Goal: Find specific page/section: Find specific page/section

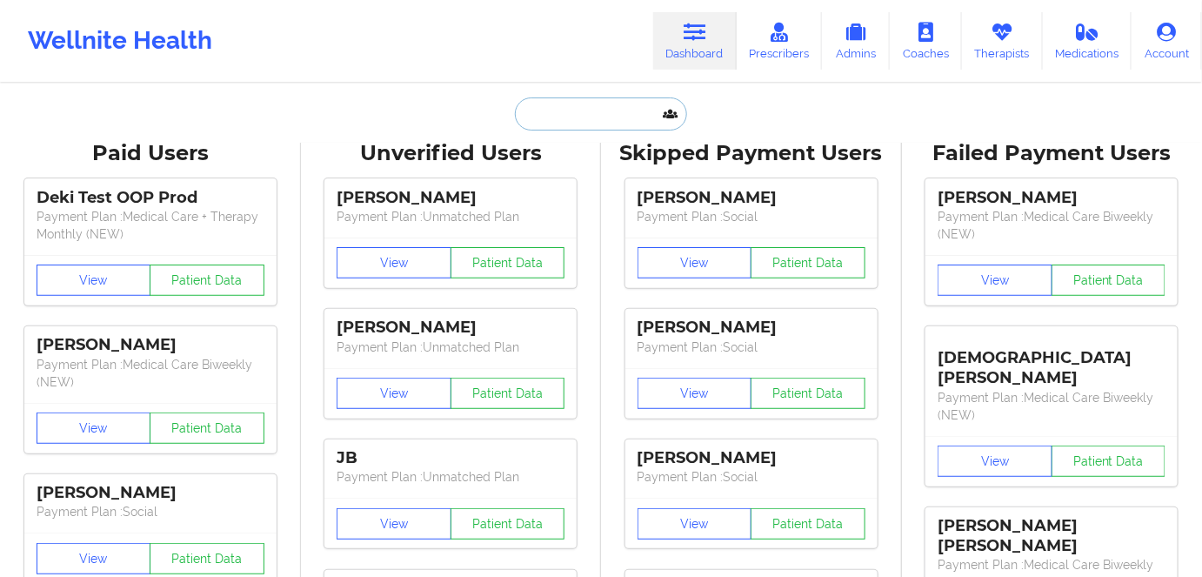
click at [611, 121] on input "text" at bounding box center [601, 113] width 172 height 33
paste input "[PERSON_NAME]"
type input "[PERSON_NAME]"
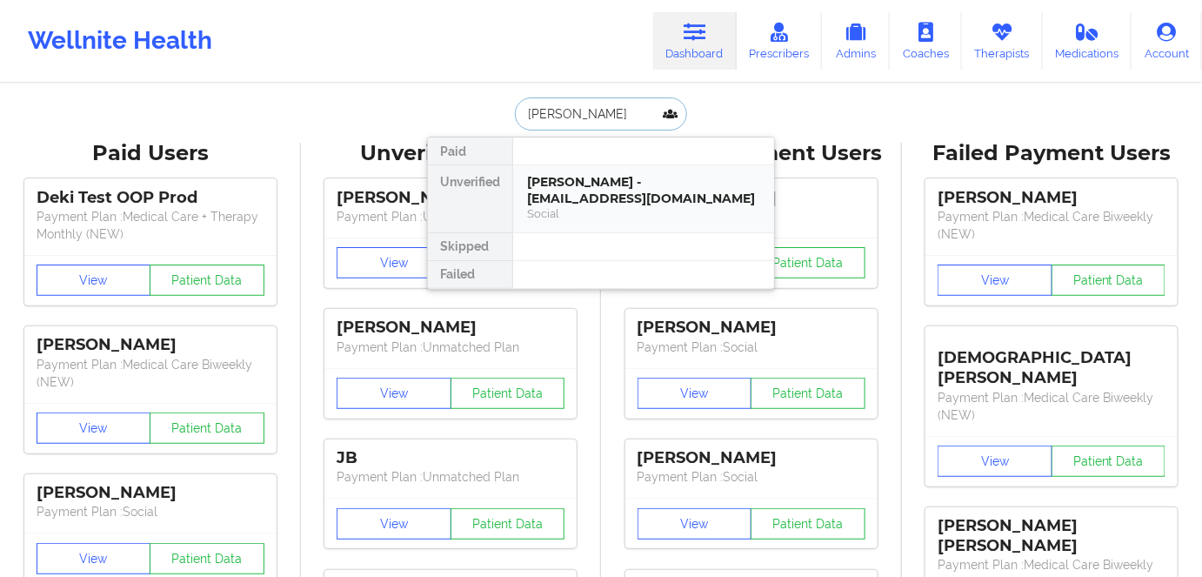
click at [612, 206] on div "Social" at bounding box center [643, 213] width 233 height 15
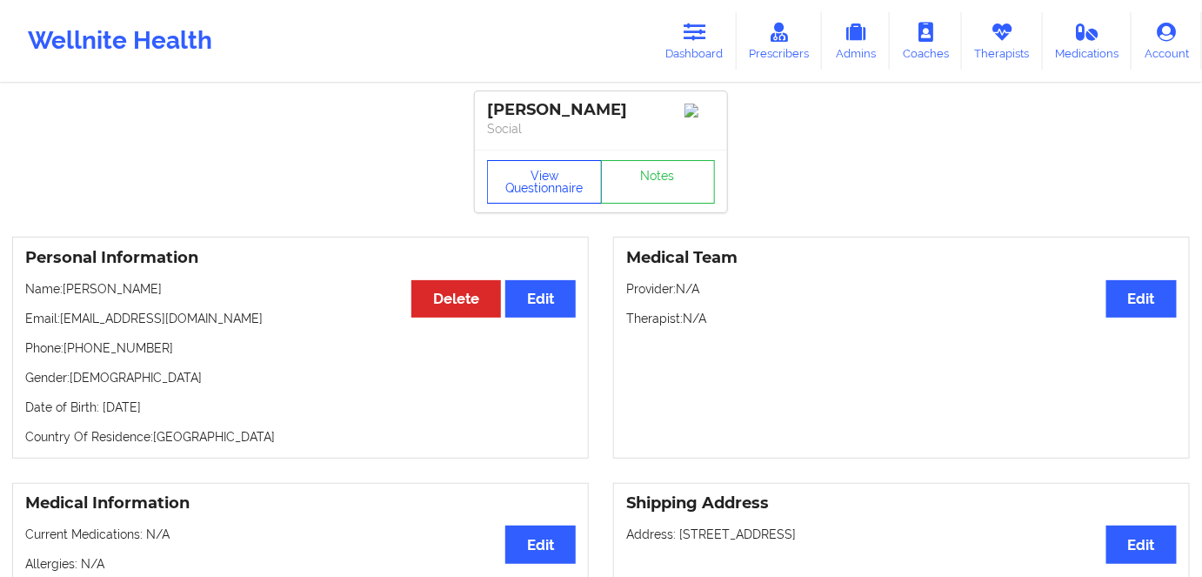
click at [556, 181] on button "View Questionnaire" at bounding box center [544, 182] width 115 height 44
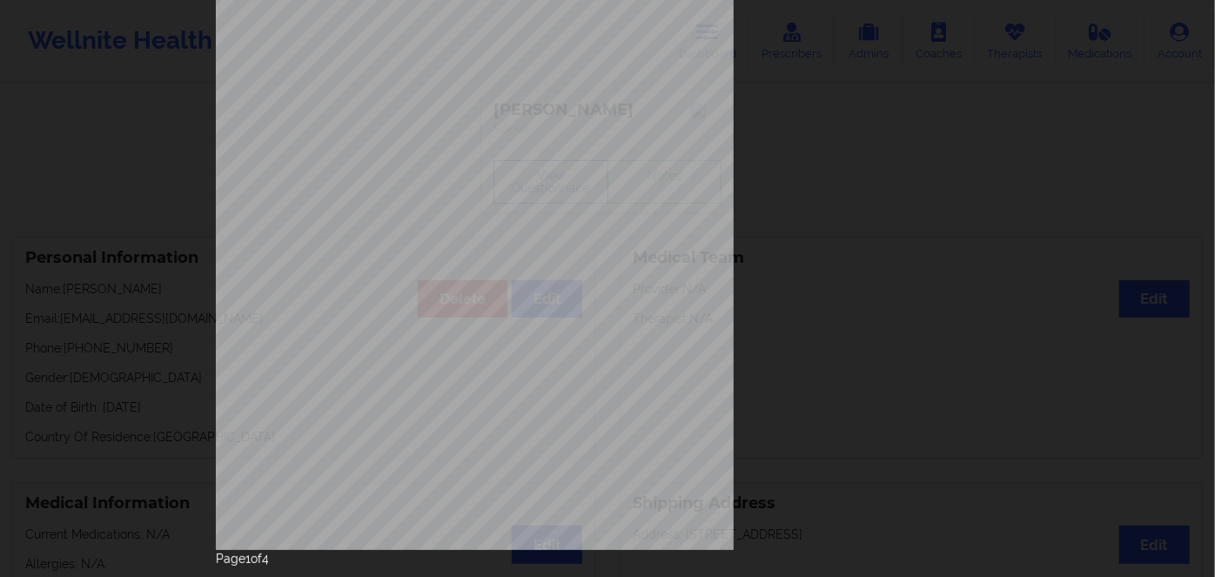
scroll to position [252, 0]
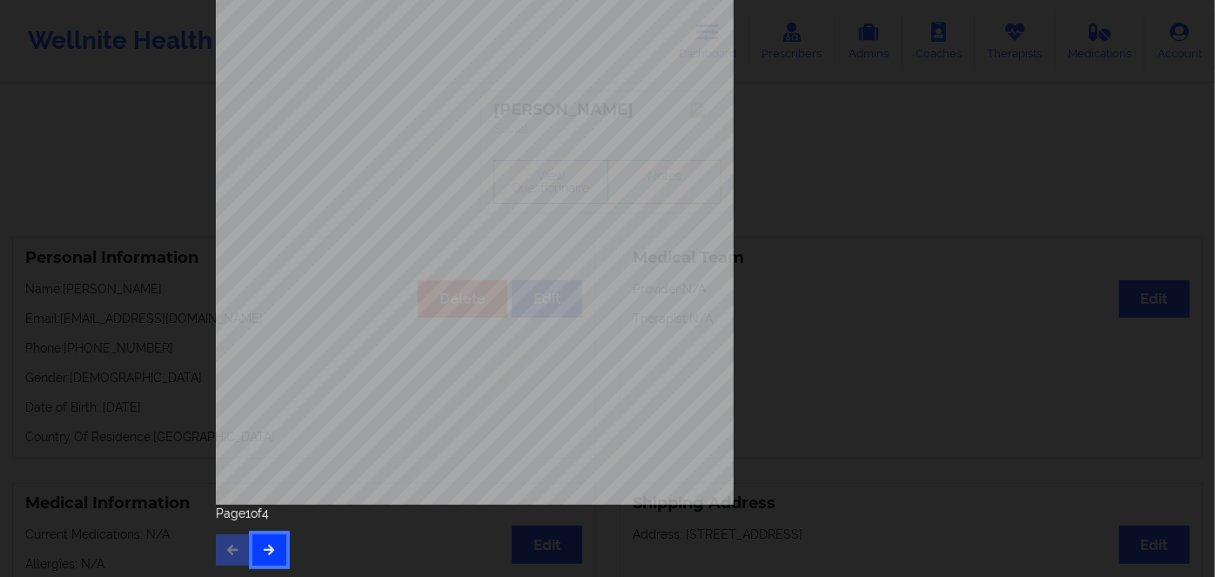
click at [276, 555] on button "button" at bounding box center [269, 549] width 34 height 31
click at [262, 564] on button "button" at bounding box center [269, 549] width 34 height 31
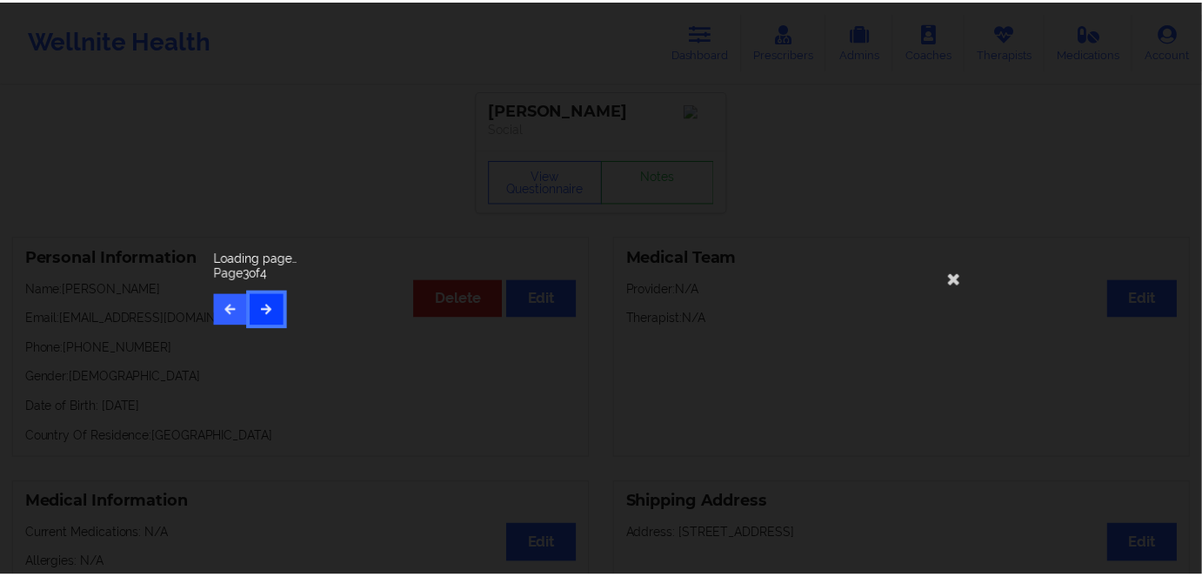
scroll to position [0, 0]
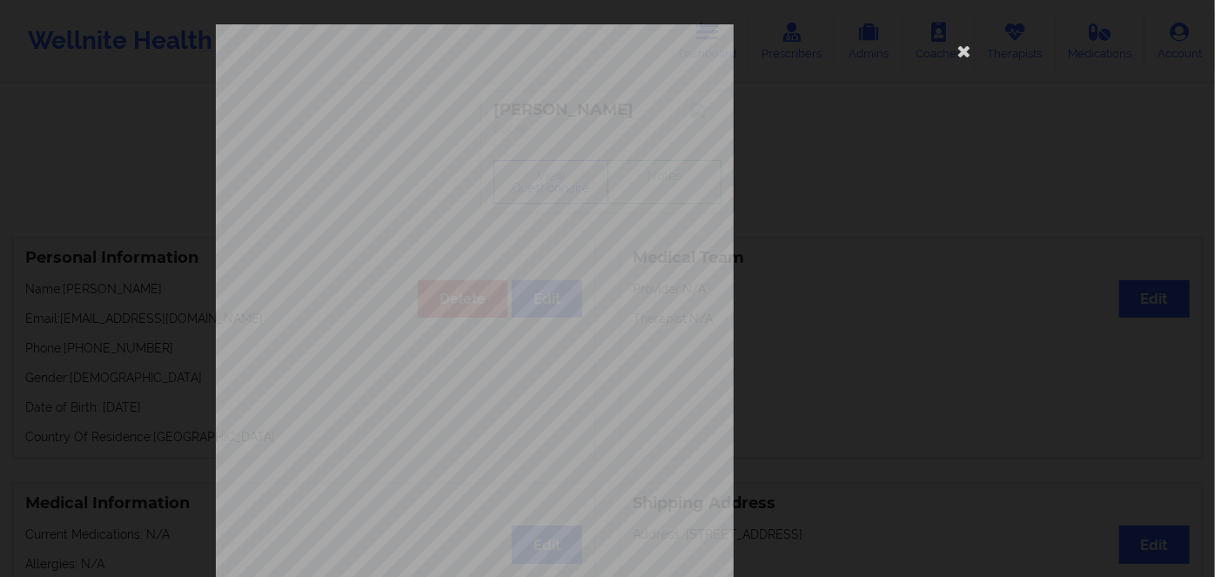
click at [423, 136] on span "800172065" at bounding box center [416, 135] width 39 height 8
click at [423, 132] on span "800172065" at bounding box center [416, 135] width 39 height 8
copy span "800172065"
click at [962, 50] on icon at bounding box center [964, 51] width 28 height 28
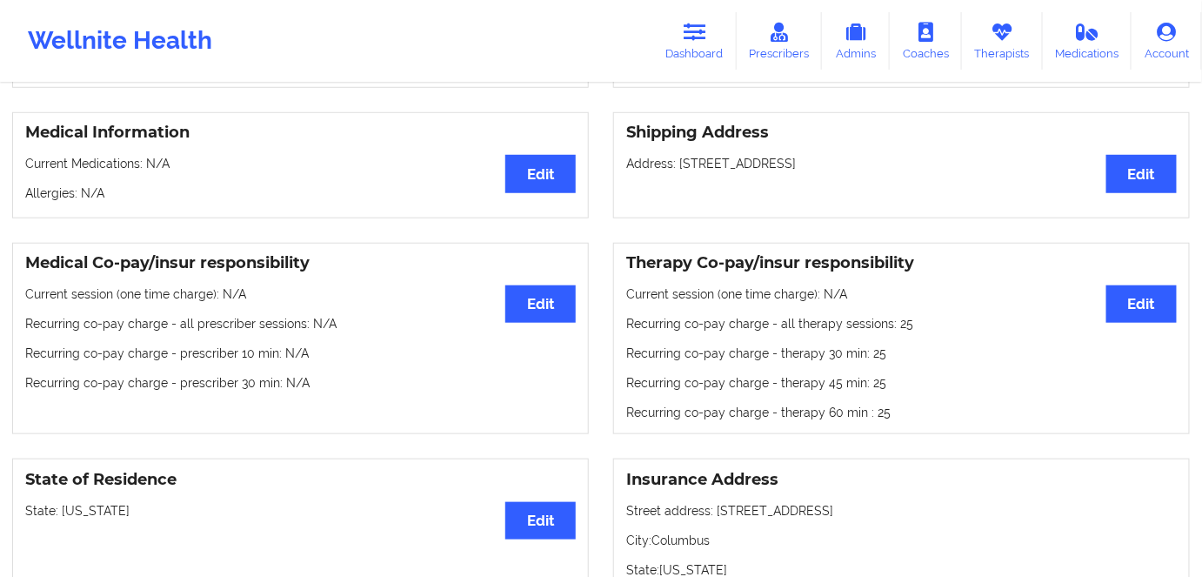
scroll to position [237, 0]
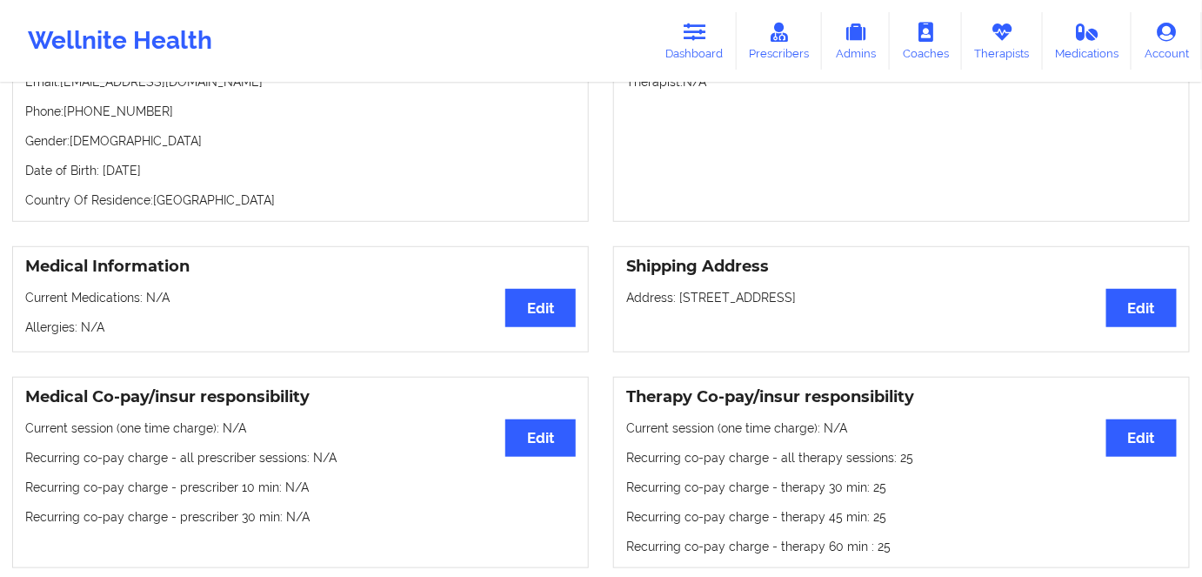
click at [203, 174] on p "Date of Birth: [DEMOGRAPHIC_DATA]" at bounding box center [300, 170] width 551 height 17
copy p "1971"
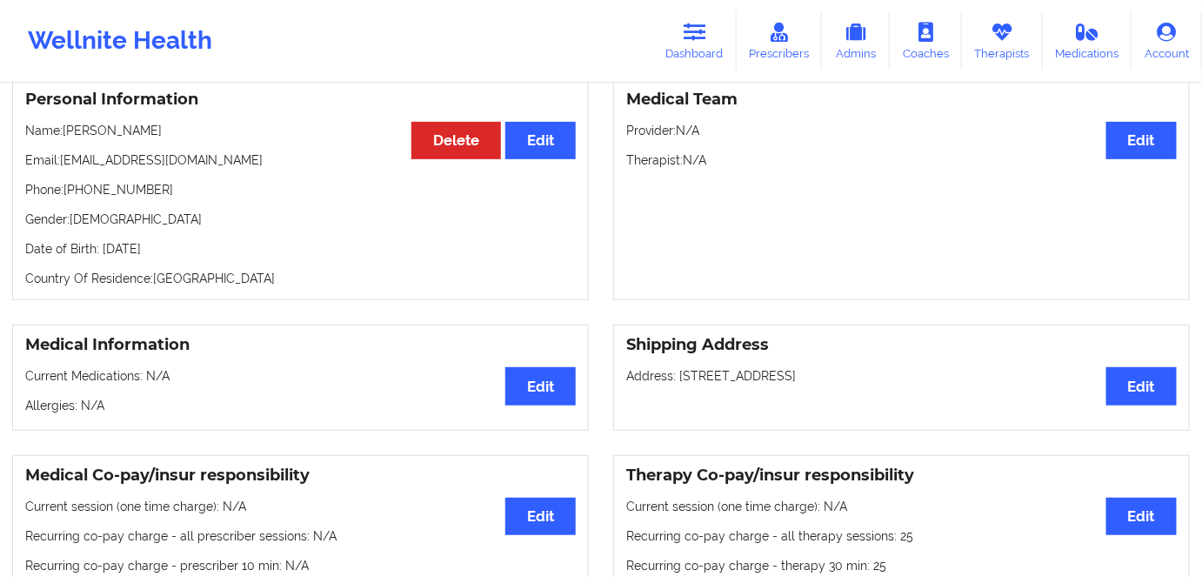
scroll to position [157, 0]
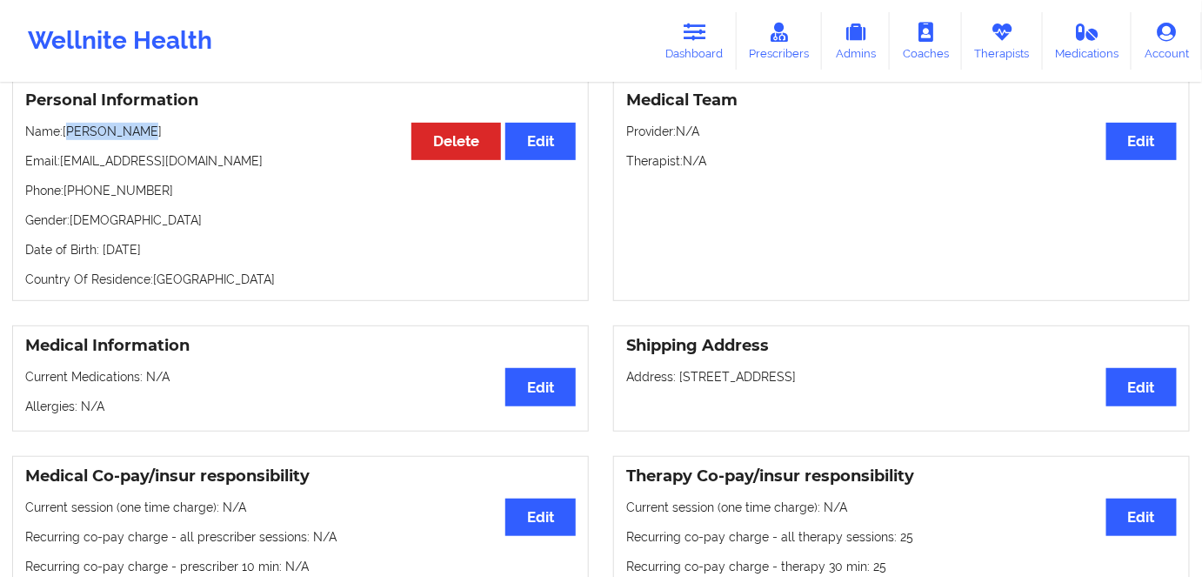
drag, startPoint x: 121, startPoint y: 137, endPoint x: 69, endPoint y: 137, distance: 52.2
click at [69, 137] on p "Name: [PERSON_NAME]" at bounding box center [300, 131] width 551 height 17
click at [165, 170] on p "Email: [EMAIL_ADDRESS][DOMAIN_NAME]" at bounding box center [300, 160] width 551 height 17
drag, startPoint x: 148, startPoint y: 141, endPoint x: 65, endPoint y: 132, distance: 83.1
click at [65, 132] on p "Name: [PERSON_NAME]" at bounding box center [300, 131] width 551 height 17
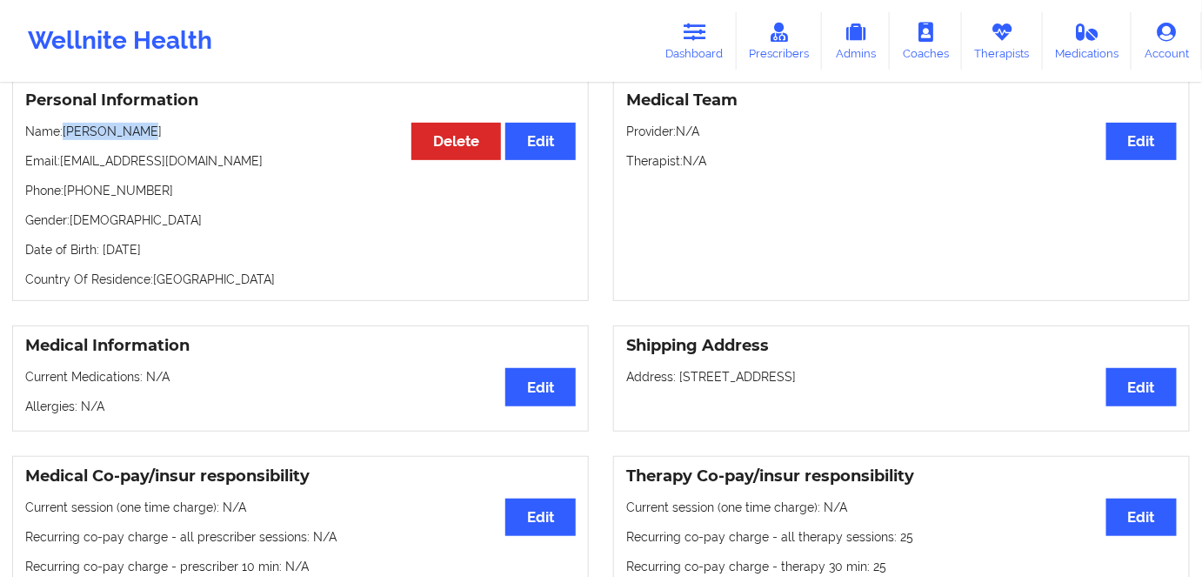
copy p "[PERSON_NAME]"
click at [684, 30] on link "Dashboard" at bounding box center [695, 40] width 84 height 57
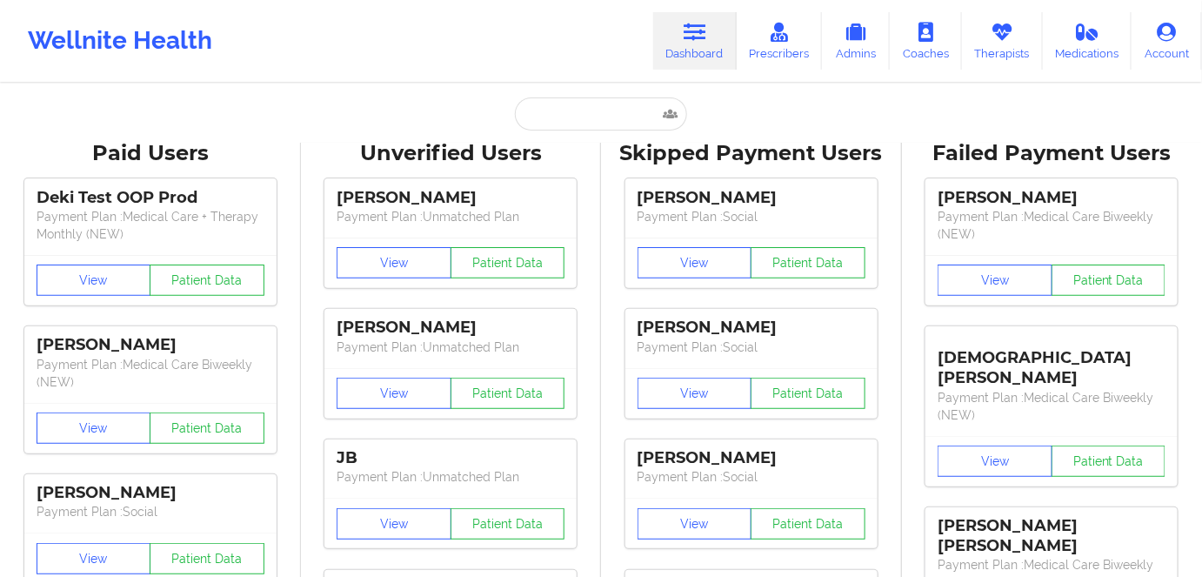
click at [599, 111] on input "text" at bounding box center [601, 113] width 172 height 33
paste input "[PERSON_NAME]"
type input "[PERSON_NAME]"
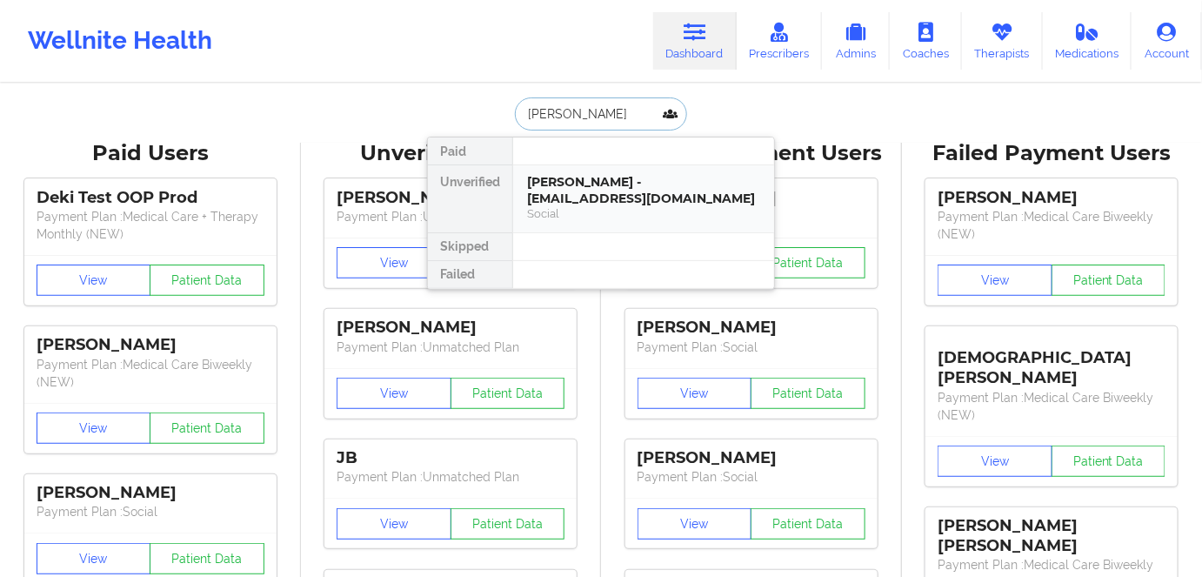
click at [626, 206] on div "Social" at bounding box center [643, 213] width 233 height 15
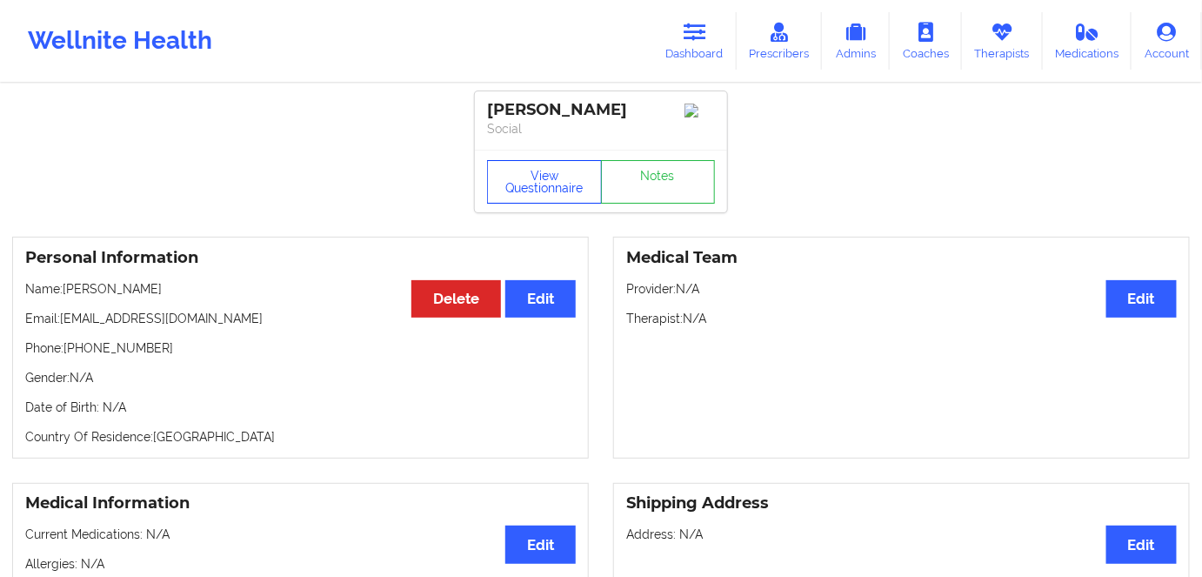
click at [559, 188] on button "View Questionnaire" at bounding box center [544, 182] width 115 height 44
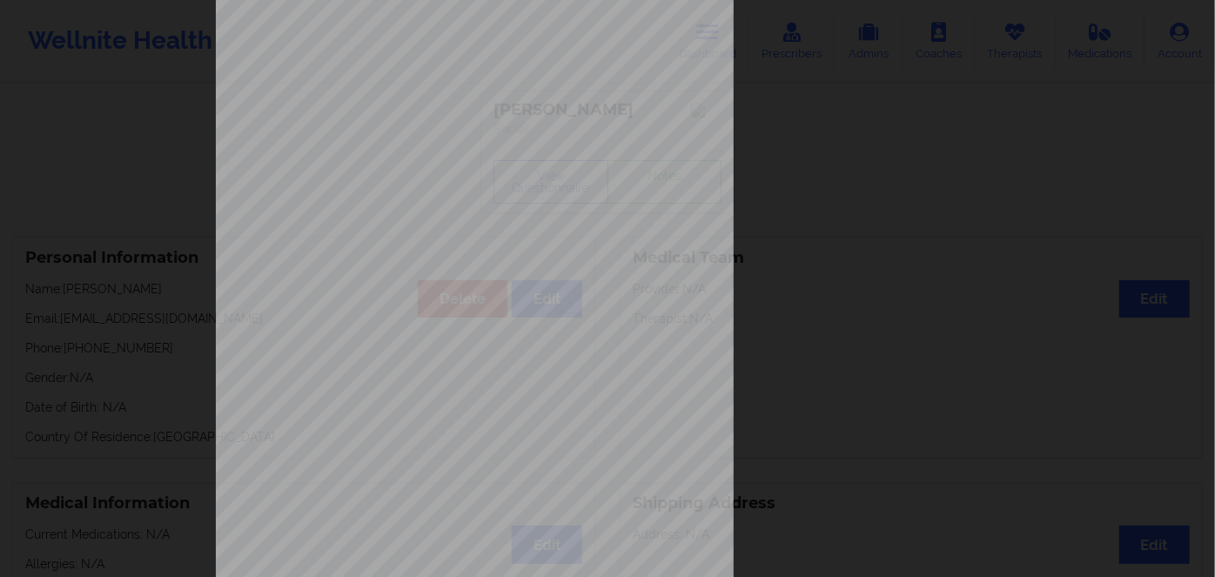
scroll to position [252, 0]
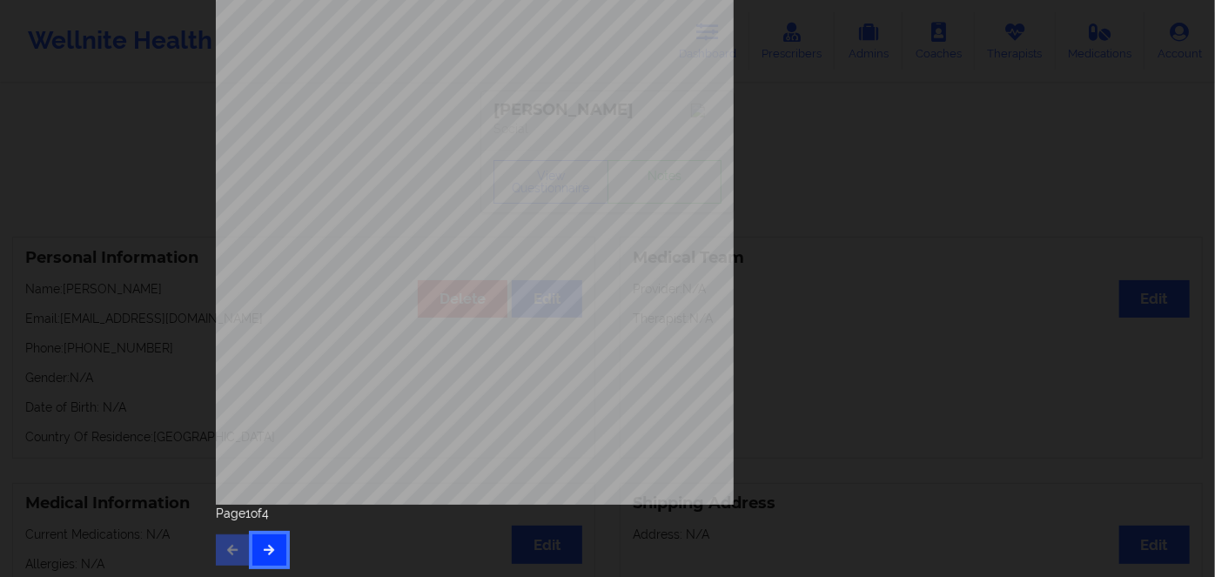
click at [261, 539] on button "button" at bounding box center [269, 549] width 34 height 31
click at [269, 546] on icon "button" at bounding box center [269, 549] width 15 height 10
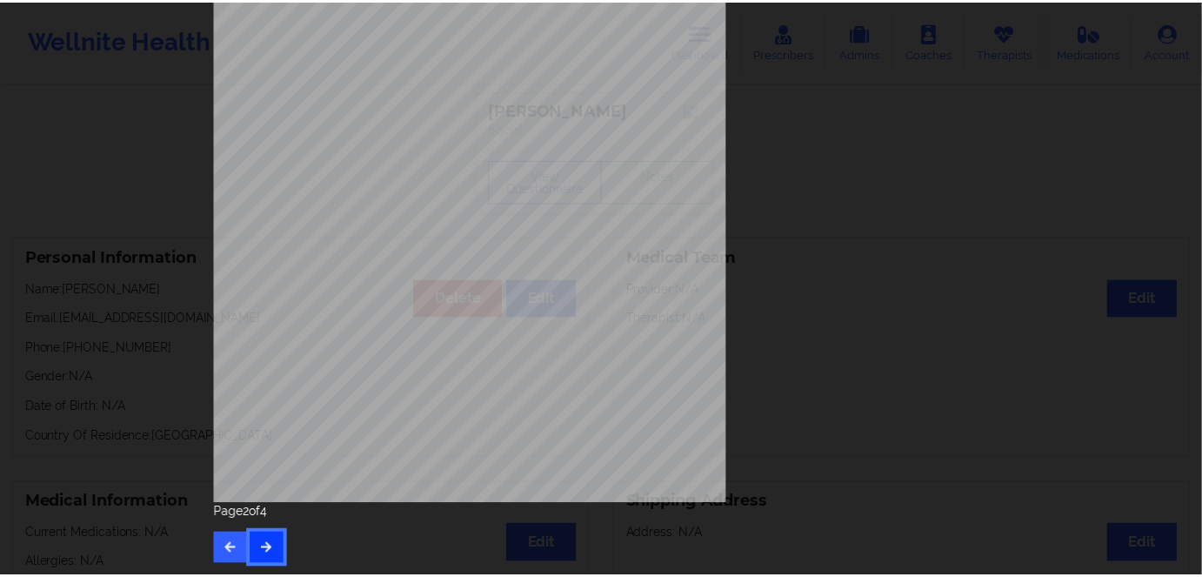
scroll to position [0, 0]
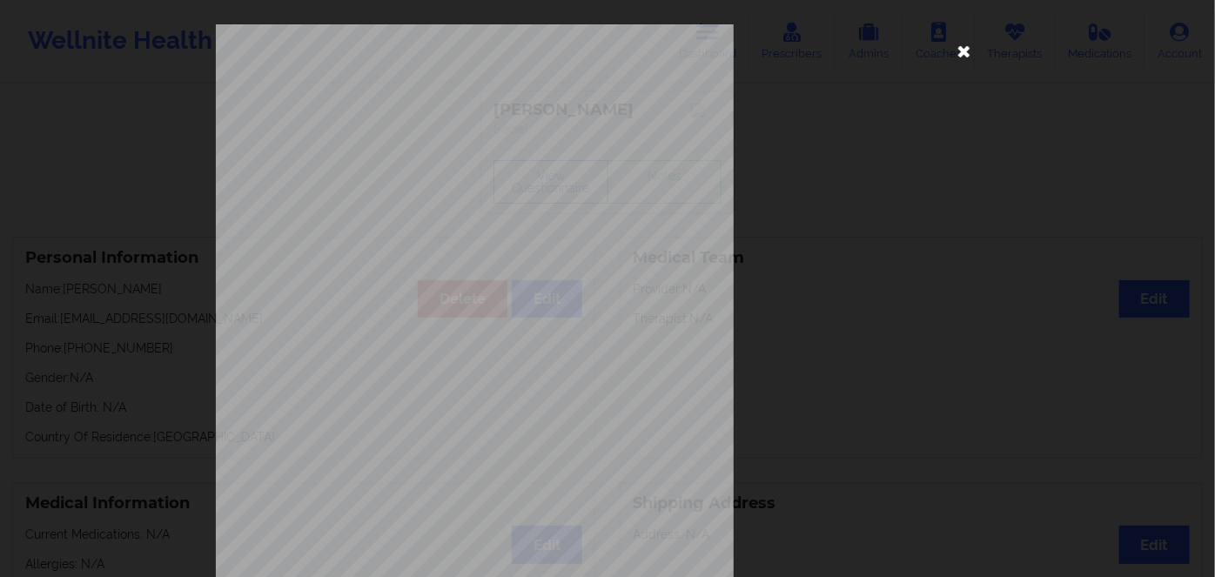
click at [961, 52] on icon at bounding box center [964, 51] width 28 height 28
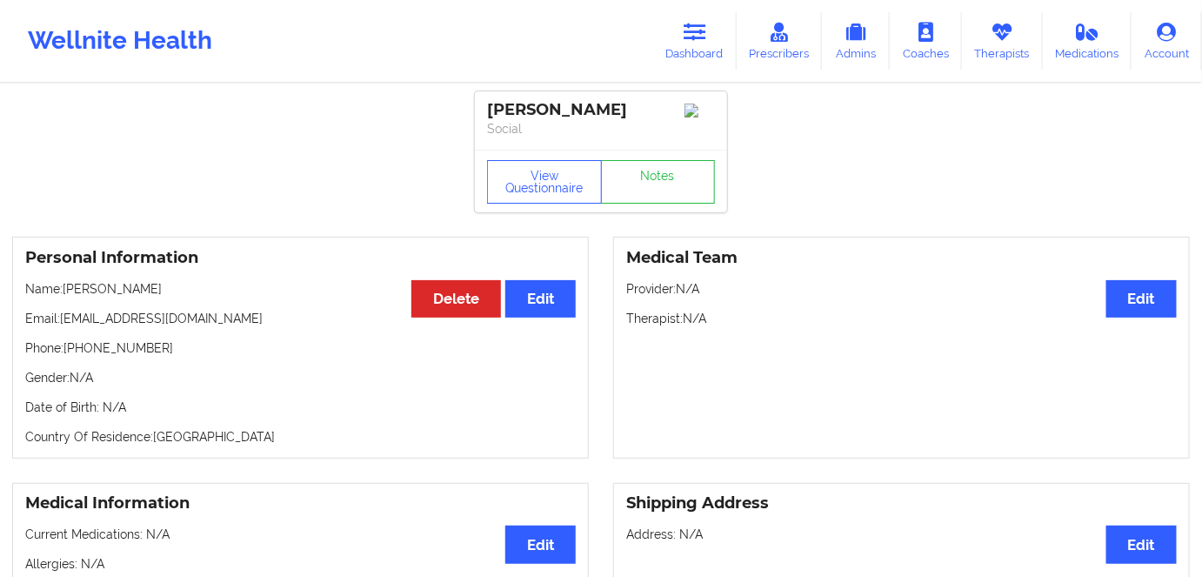
click at [711, 33] on link "Dashboard" at bounding box center [695, 40] width 84 height 57
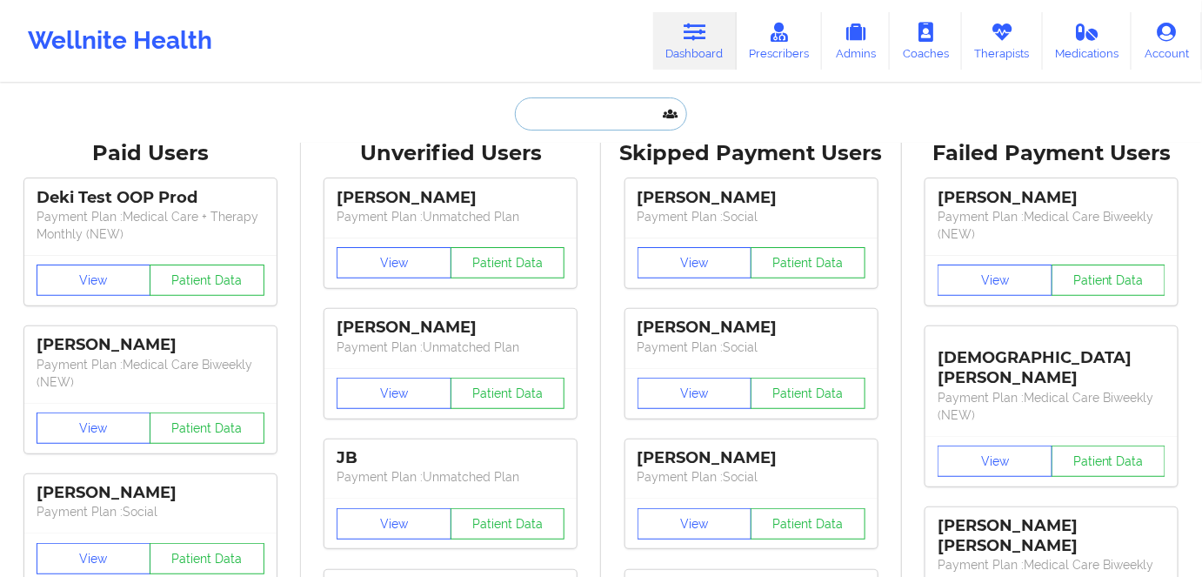
click at [582, 125] on input "text" at bounding box center [601, 113] width 172 height 33
paste input "[PERSON_NAME]"
type input "[PERSON_NAME]"
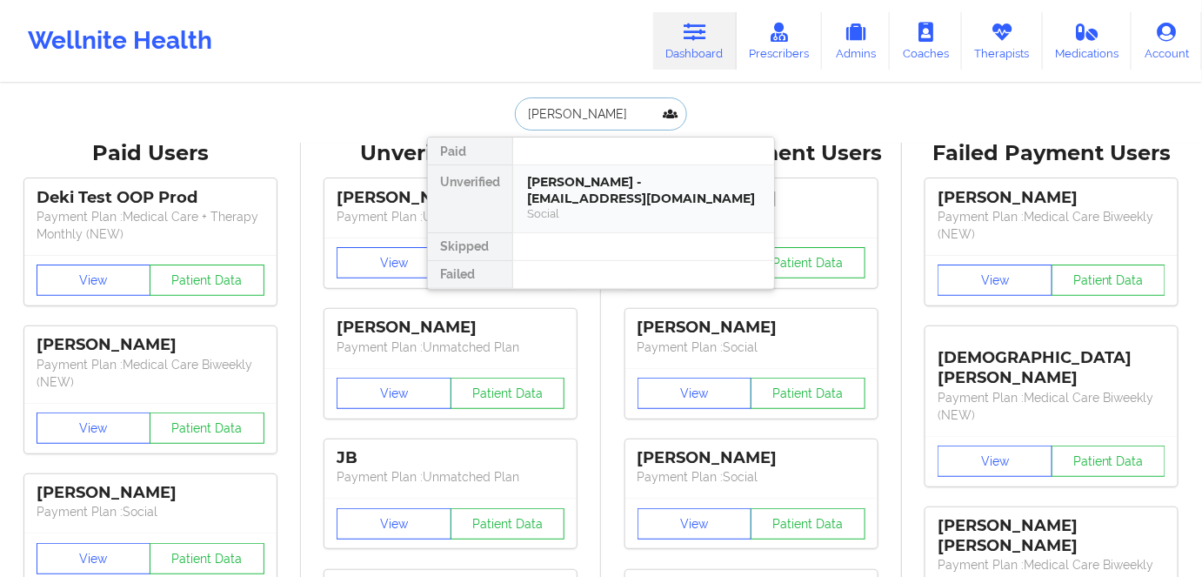
click at [619, 196] on div "[PERSON_NAME] - [EMAIL_ADDRESS][DOMAIN_NAME]" at bounding box center [643, 190] width 233 height 32
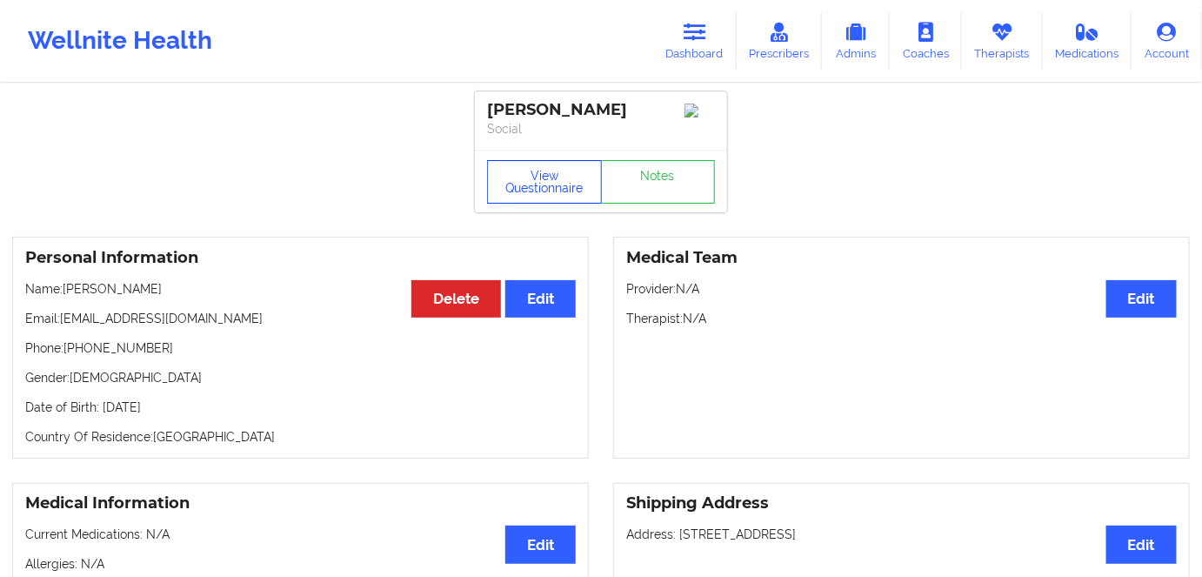
click at [579, 197] on button "View Questionnaire" at bounding box center [544, 182] width 115 height 44
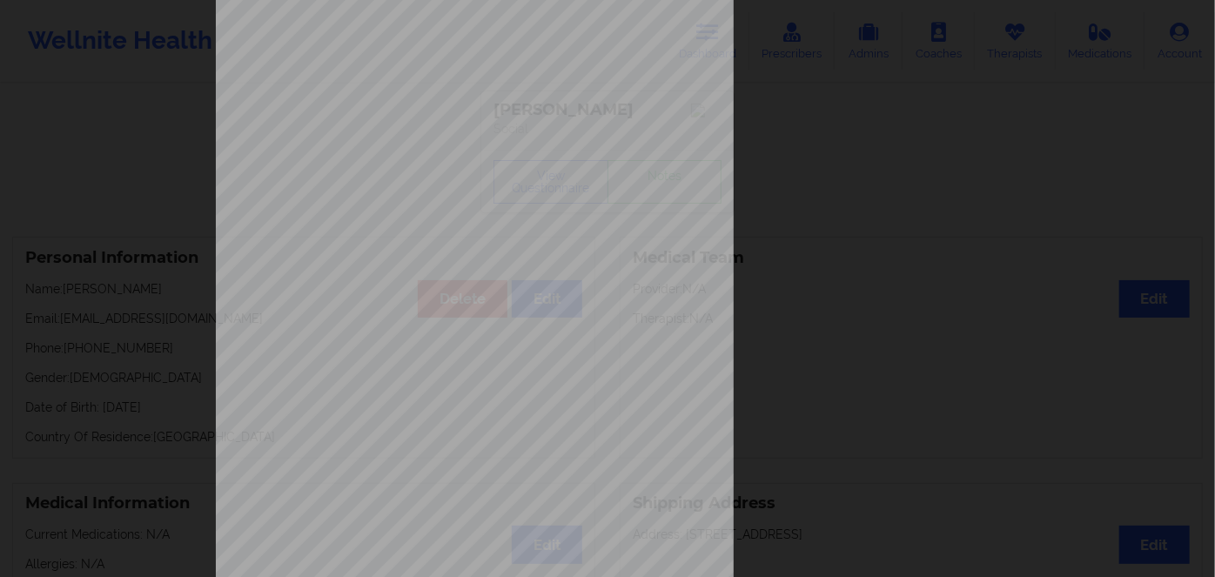
scroll to position [252, 0]
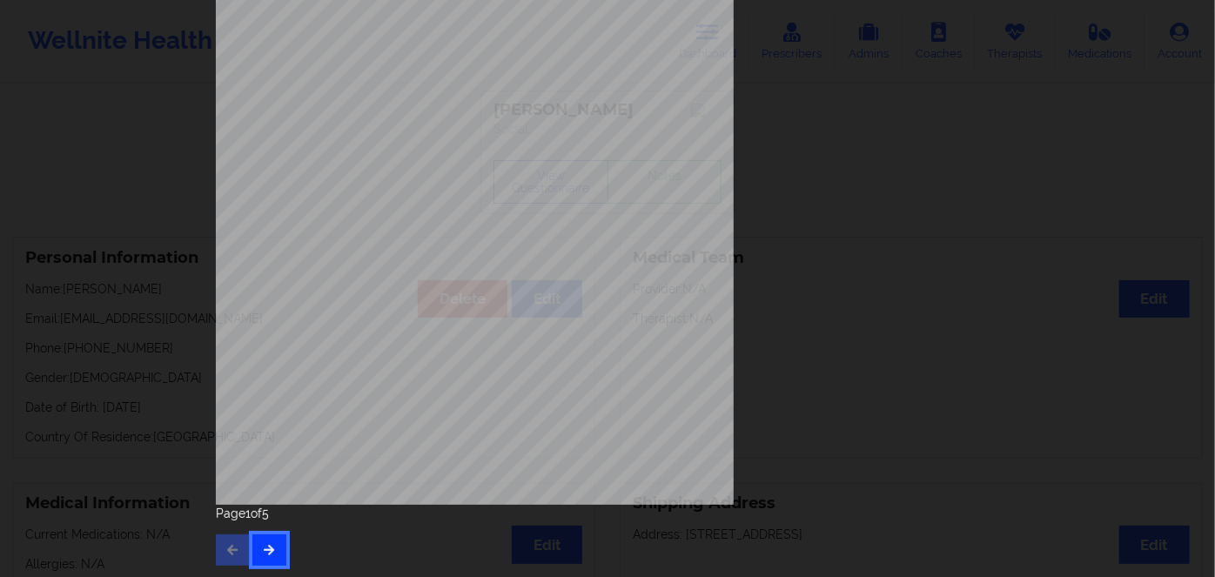
click at [264, 550] on icon "button" at bounding box center [269, 549] width 15 height 10
click at [272, 559] on button "button" at bounding box center [269, 549] width 34 height 31
drag, startPoint x: 285, startPoint y: 553, endPoint x: 276, endPoint y: 549, distance: 10.5
click at [283, 552] on div "Page 3 of 5" at bounding box center [607, 535] width 783 height 61
click at [276, 549] on button "button" at bounding box center [269, 549] width 34 height 31
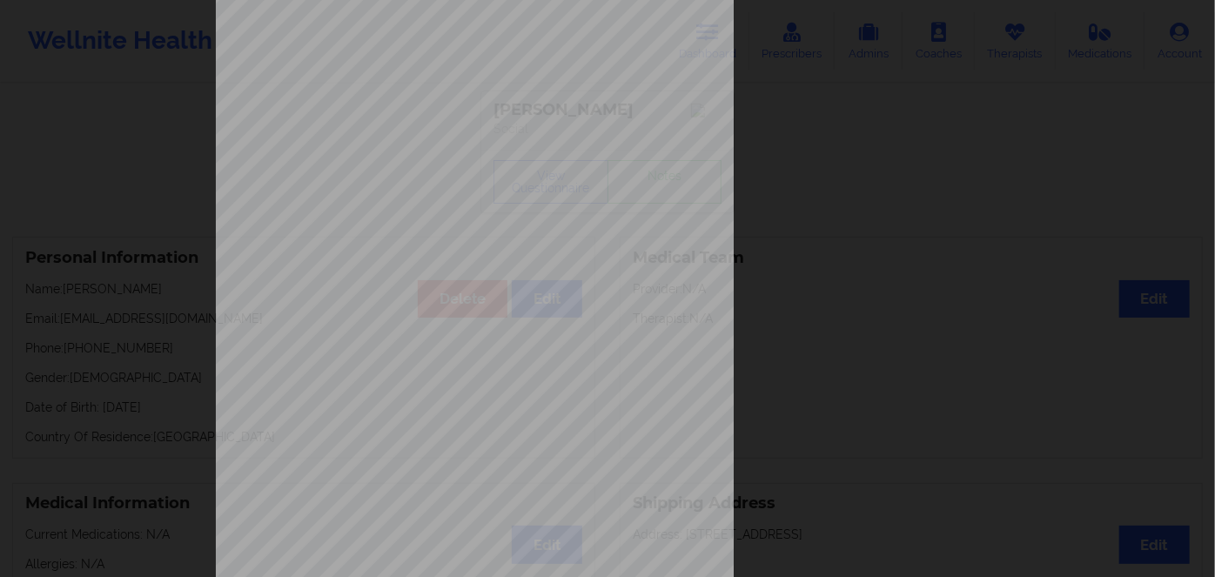
scroll to position [157, 0]
click at [406, 339] on span "s6m368m78310" at bounding box center [425, 340] width 57 height 8
copy span "s6m368m78310"
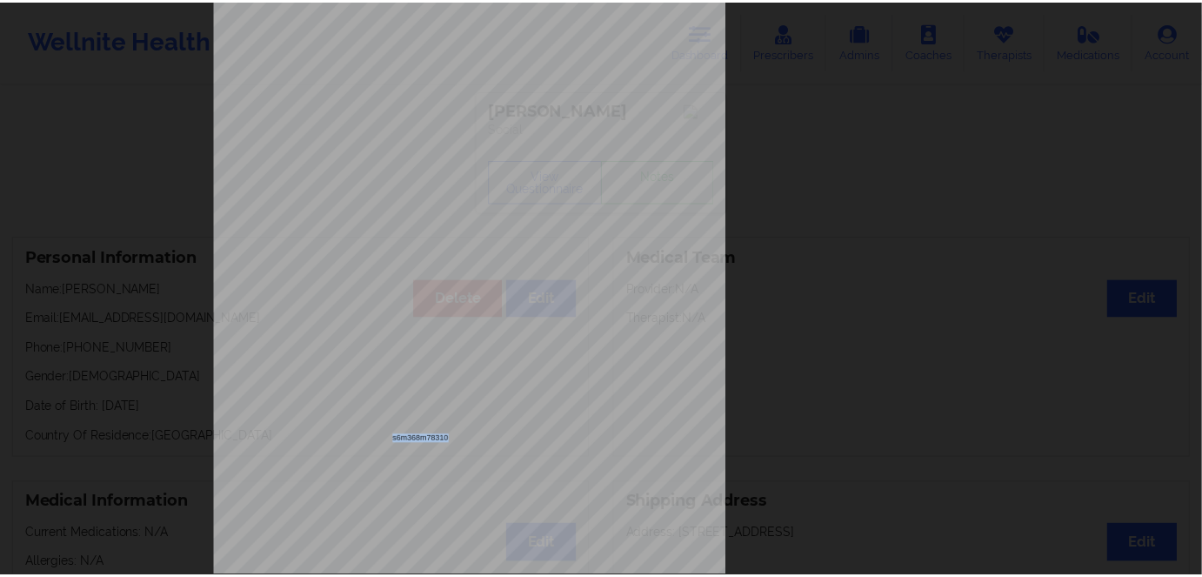
scroll to position [0, 0]
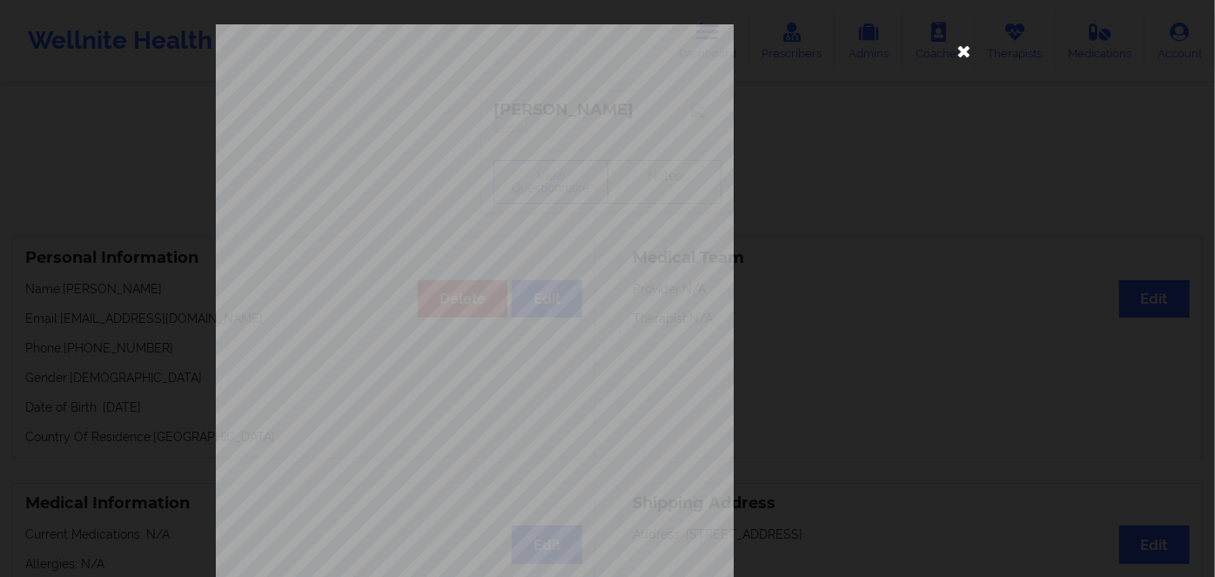
click at [961, 48] on icon at bounding box center [964, 51] width 28 height 28
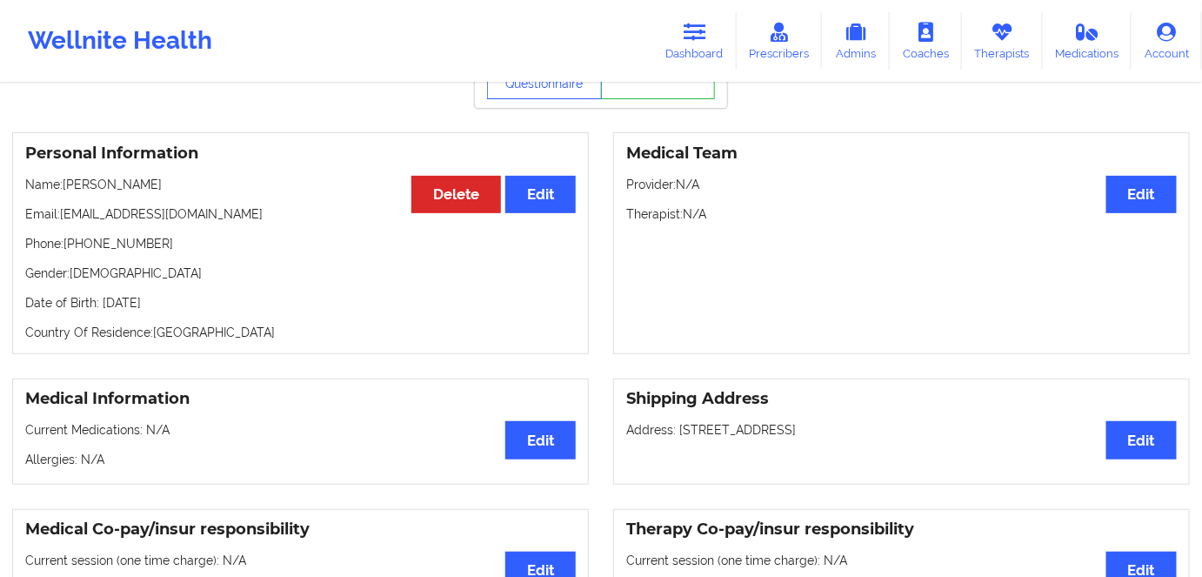
scroll to position [78, 0]
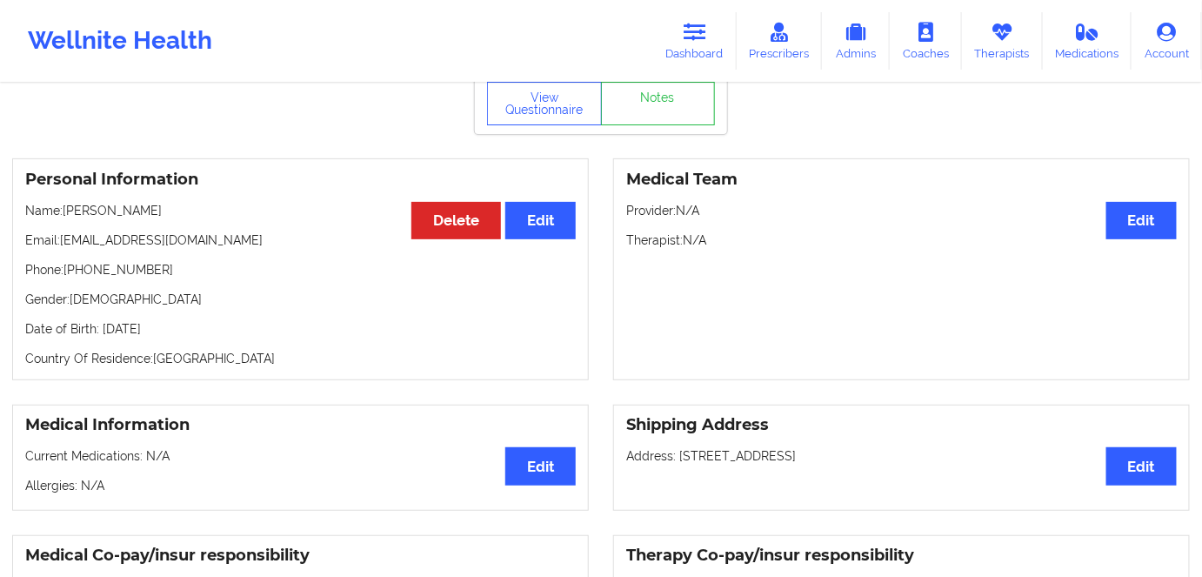
click at [179, 325] on p "Date of Birth: [DEMOGRAPHIC_DATA]" at bounding box center [300, 328] width 551 height 17
drag, startPoint x: 179, startPoint y: 325, endPoint x: 187, endPoint y: 334, distance: 11.7
click at [179, 328] on p "Date of Birth: [DEMOGRAPHIC_DATA]" at bounding box center [300, 328] width 551 height 17
copy p "1975"
drag, startPoint x: 101, startPoint y: 209, endPoint x: 64, endPoint y: 209, distance: 36.5
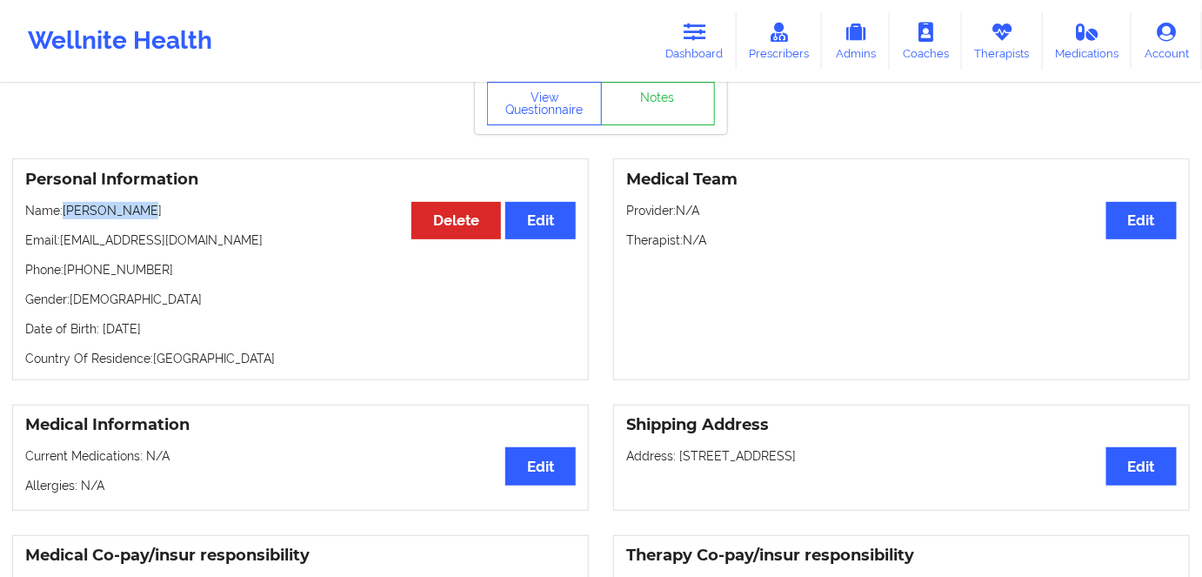
click at [64, 209] on p "Name: [PERSON_NAME]" at bounding box center [300, 210] width 551 height 17
copy p "[PERSON_NAME]"
drag, startPoint x: 698, startPoint y: 28, endPoint x: 661, endPoint y: 75, distance: 59.5
click at [698, 30] on icon at bounding box center [695, 32] width 23 height 19
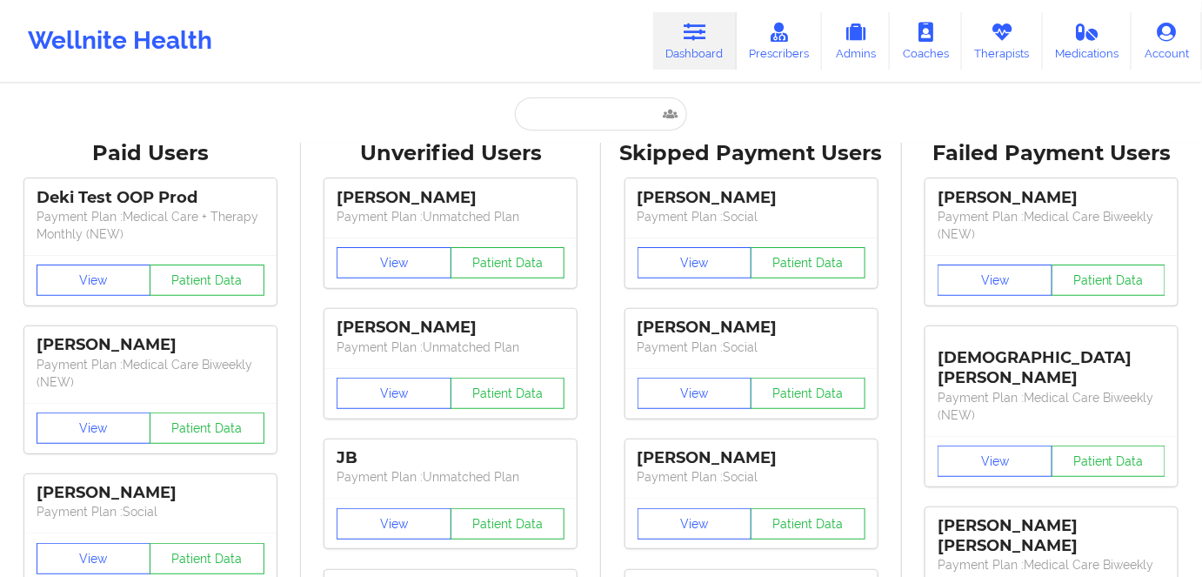
drag, startPoint x: 612, startPoint y: 85, endPoint x: 607, endPoint y: 113, distance: 28.3
click at [607, 117] on input "text" at bounding box center [601, 113] width 172 height 33
paste input "[PERSON_NAME]"
type input "[PERSON_NAME]"
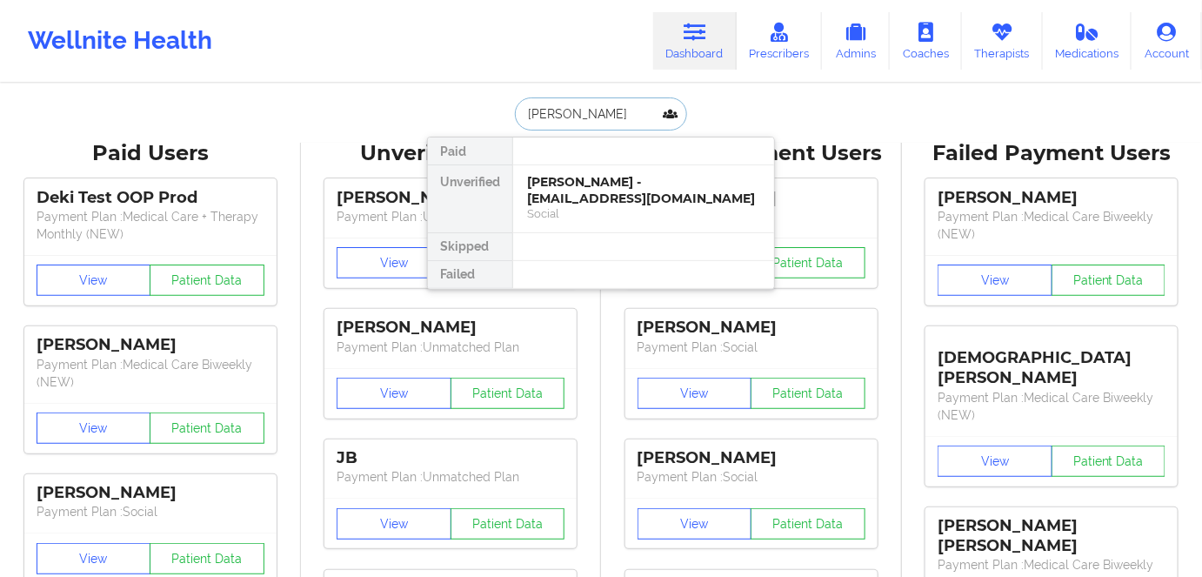
drag, startPoint x: 659, startPoint y: 198, endPoint x: 652, endPoint y: 7, distance: 191.5
click at [659, 197] on div "[PERSON_NAME] - [EMAIL_ADDRESS][DOMAIN_NAME]" at bounding box center [643, 190] width 233 height 32
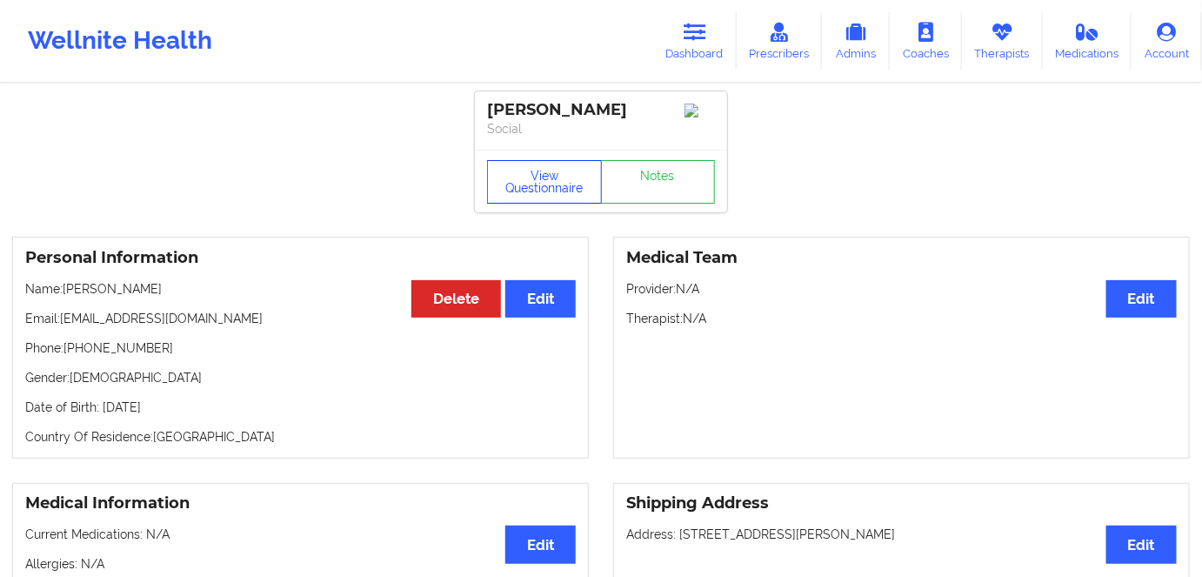
click at [553, 171] on button "View Questionnaire" at bounding box center [544, 182] width 115 height 44
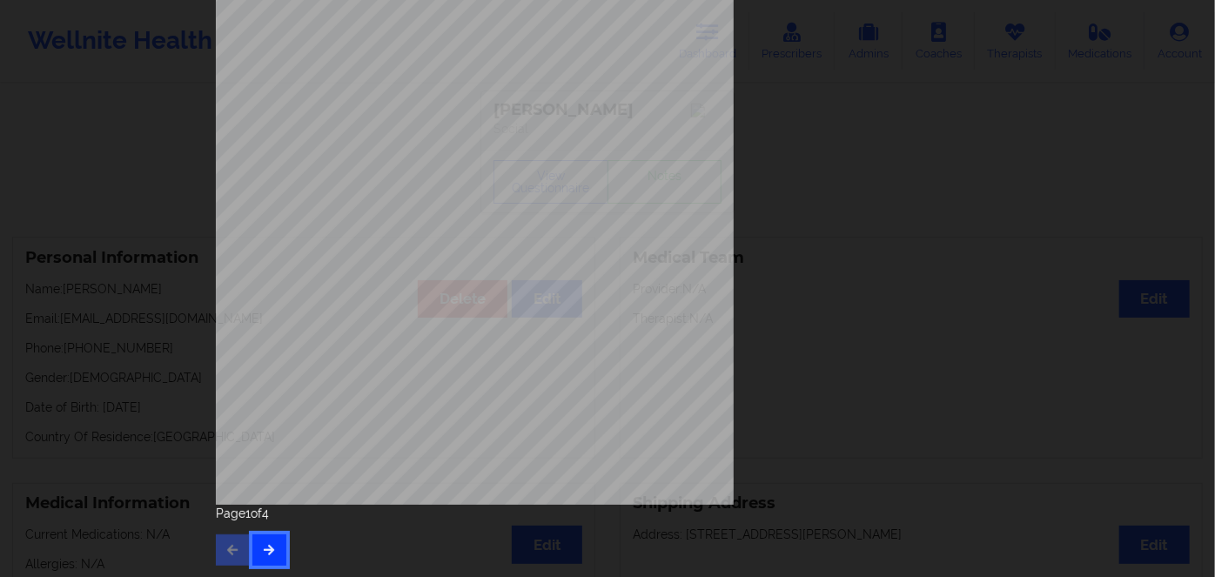
click at [273, 543] on button "button" at bounding box center [269, 549] width 34 height 31
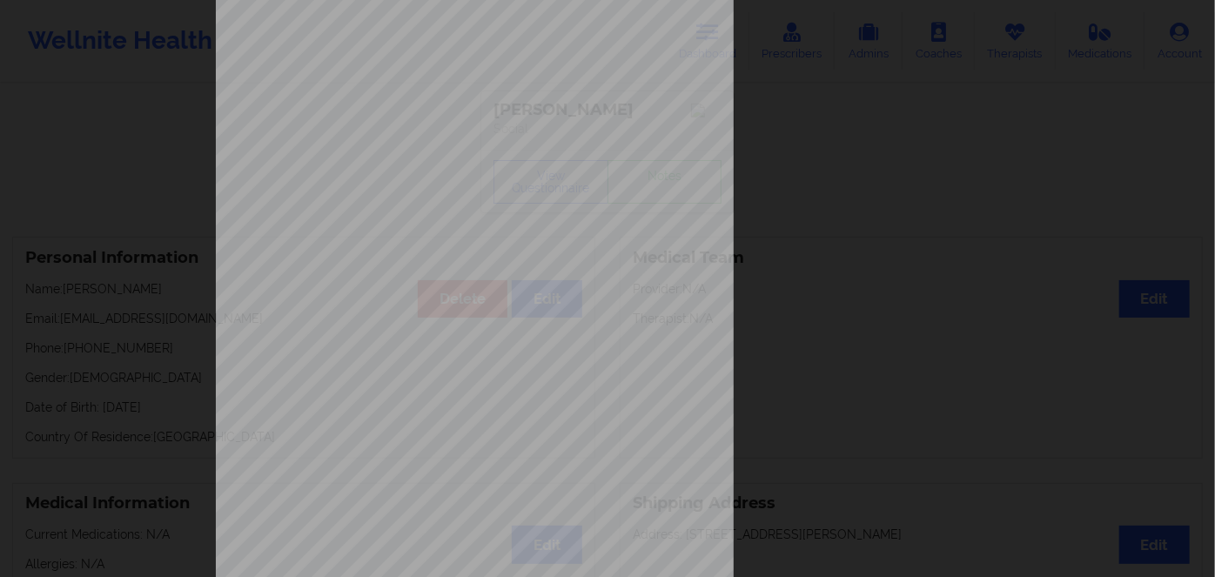
scroll to position [252, 0]
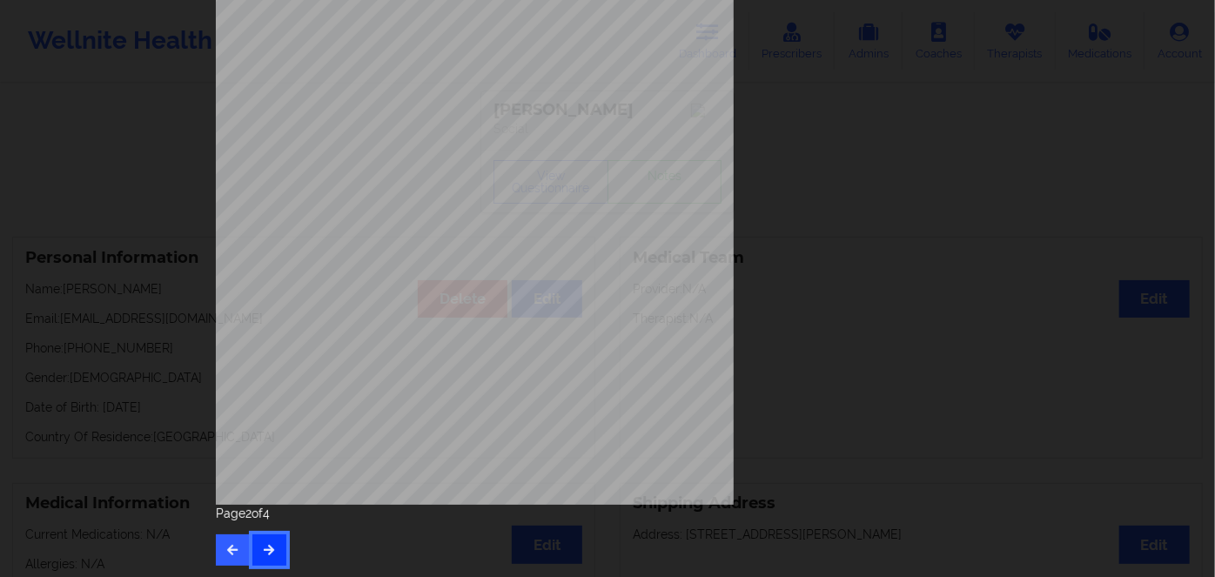
drag, startPoint x: 273, startPoint y: 543, endPoint x: 262, endPoint y: 537, distance: 12.8
click at [262, 544] on icon "button" at bounding box center [269, 549] width 15 height 10
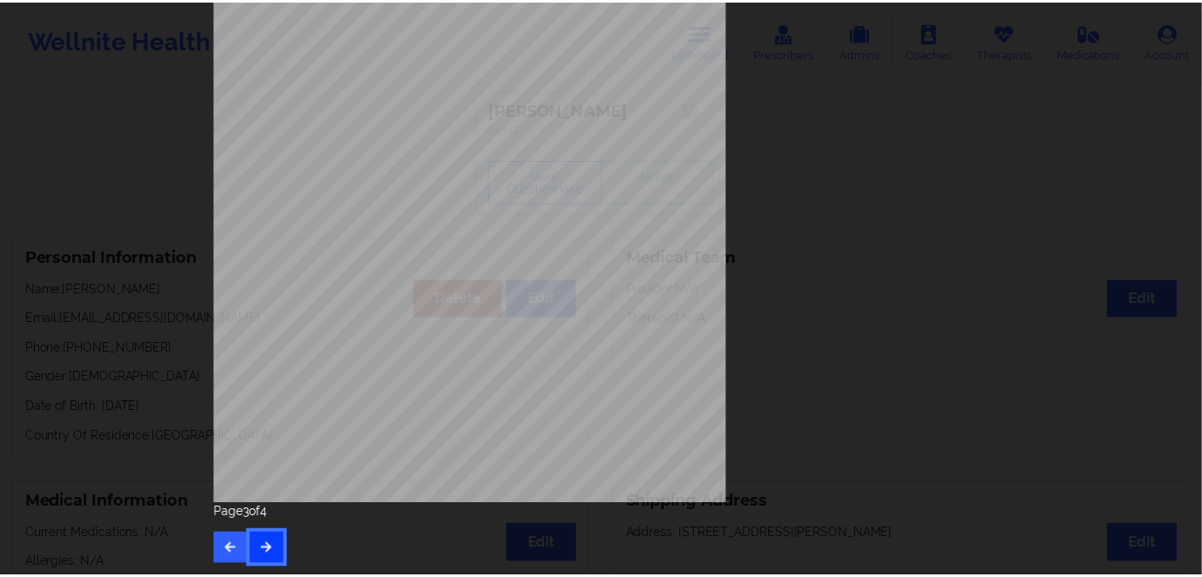
scroll to position [0, 0]
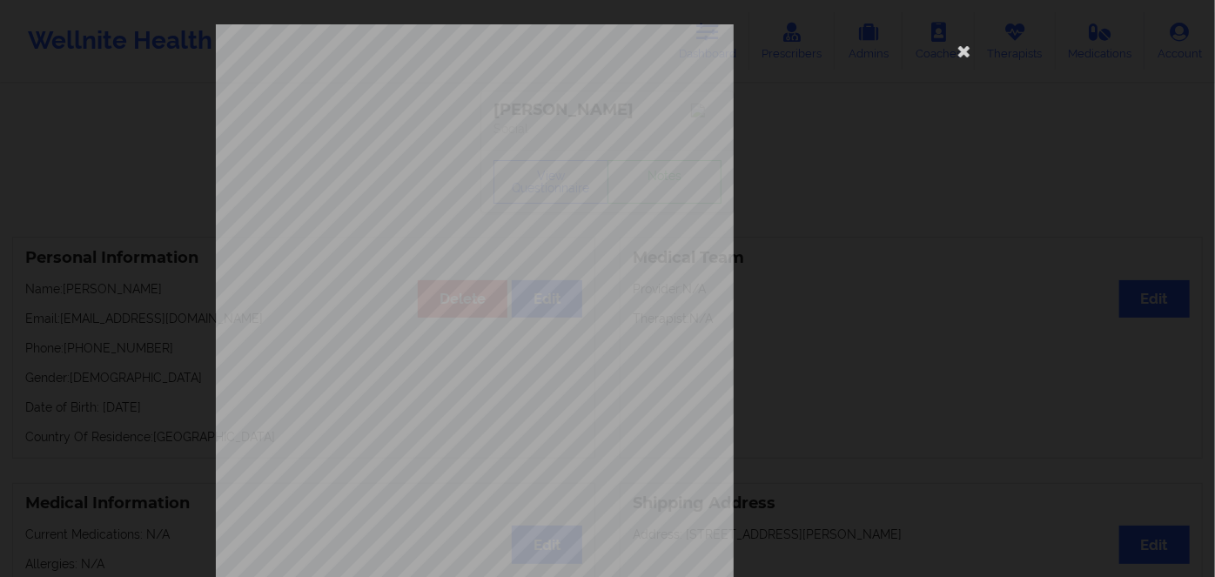
click at [445, 131] on span "STHB057W2724" at bounding box center [426, 135] width 59 height 8
copy span "STHB057W2724"
click at [956, 51] on icon at bounding box center [964, 51] width 28 height 28
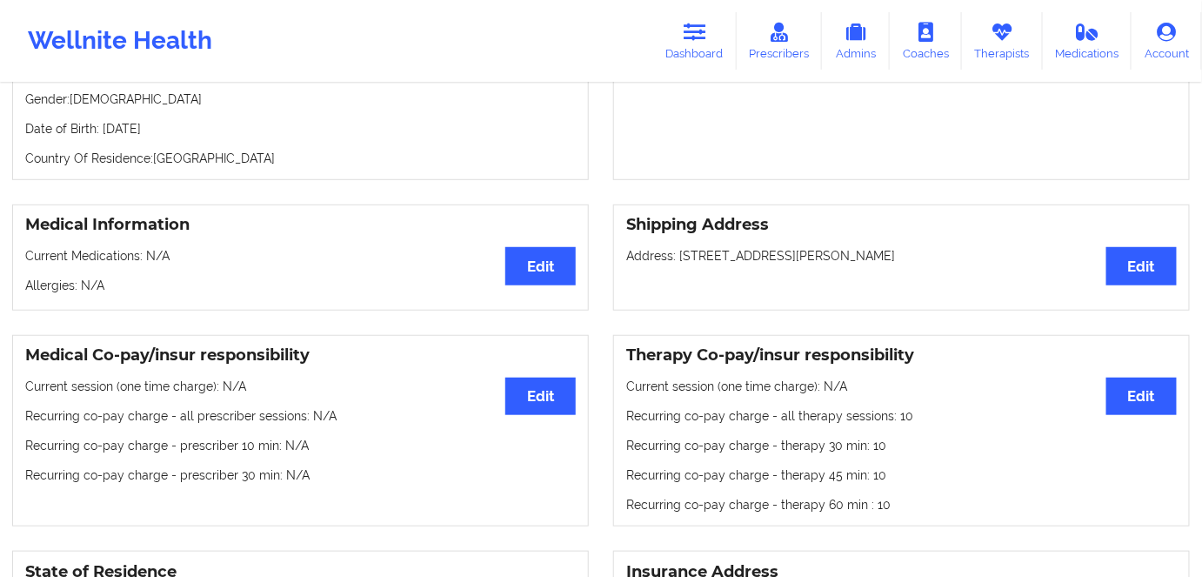
scroll to position [78, 0]
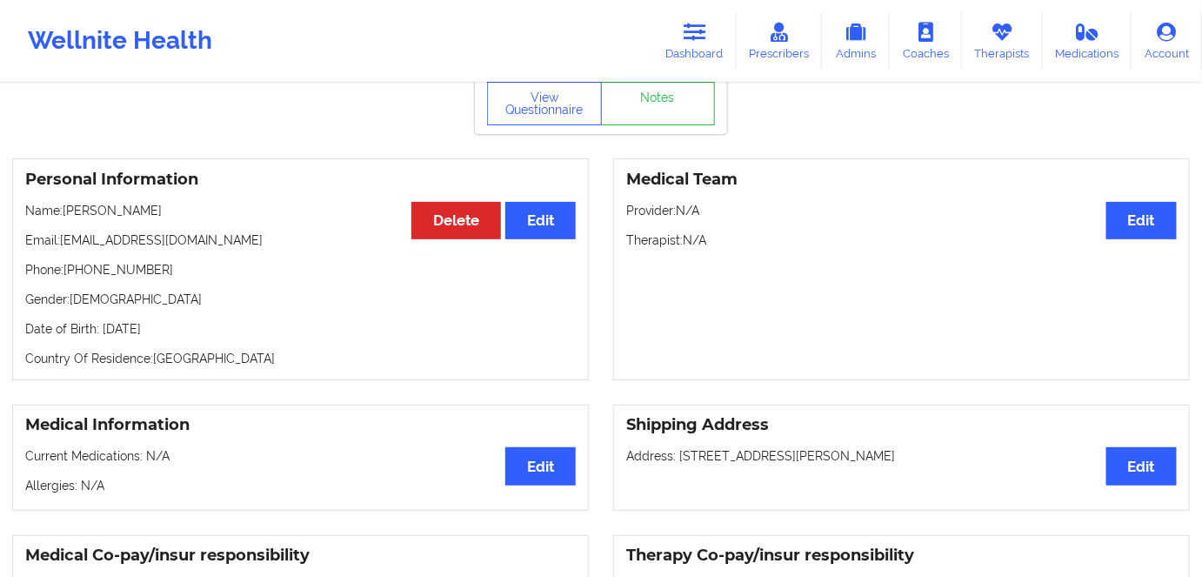
click at [218, 332] on p "Date of Birth: [DEMOGRAPHIC_DATA]" at bounding box center [300, 328] width 551 height 17
copy p "1984"
drag, startPoint x: 144, startPoint y: 206, endPoint x: 67, endPoint y: 207, distance: 77.4
click at [67, 207] on p "Name: [PERSON_NAME]" at bounding box center [300, 210] width 551 height 17
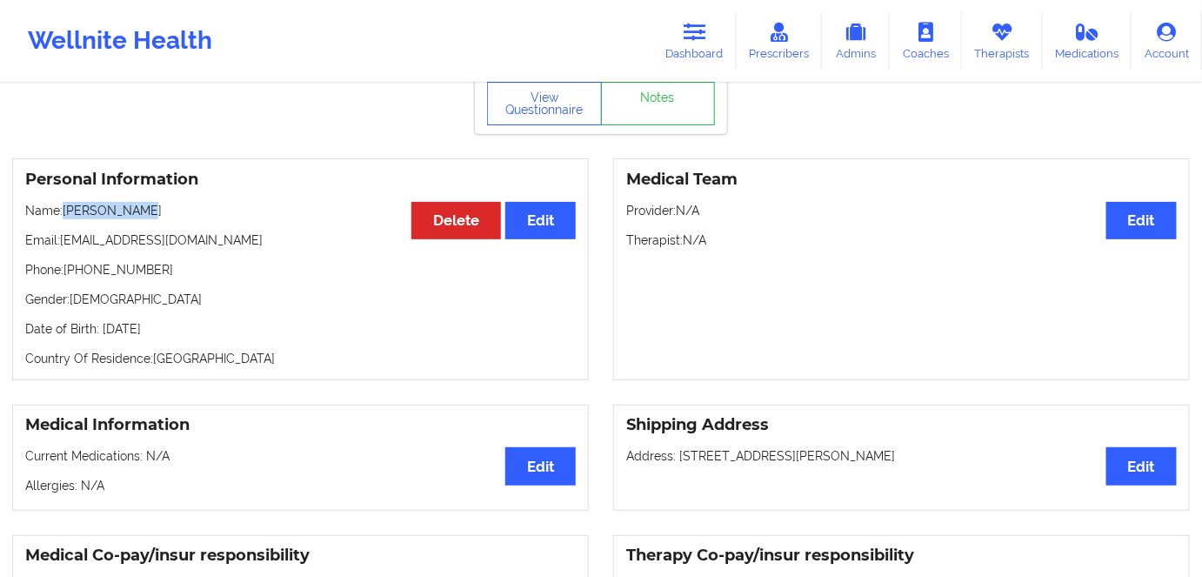
copy p "[PERSON_NAME]"
click at [85, 278] on p "Phone: [PHONE_NUMBER]" at bounding box center [300, 269] width 551 height 17
click at [93, 302] on p "Gender: [DEMOGRAPHIC_DATA]" at bounding box center [300, 299] width 551 height 17
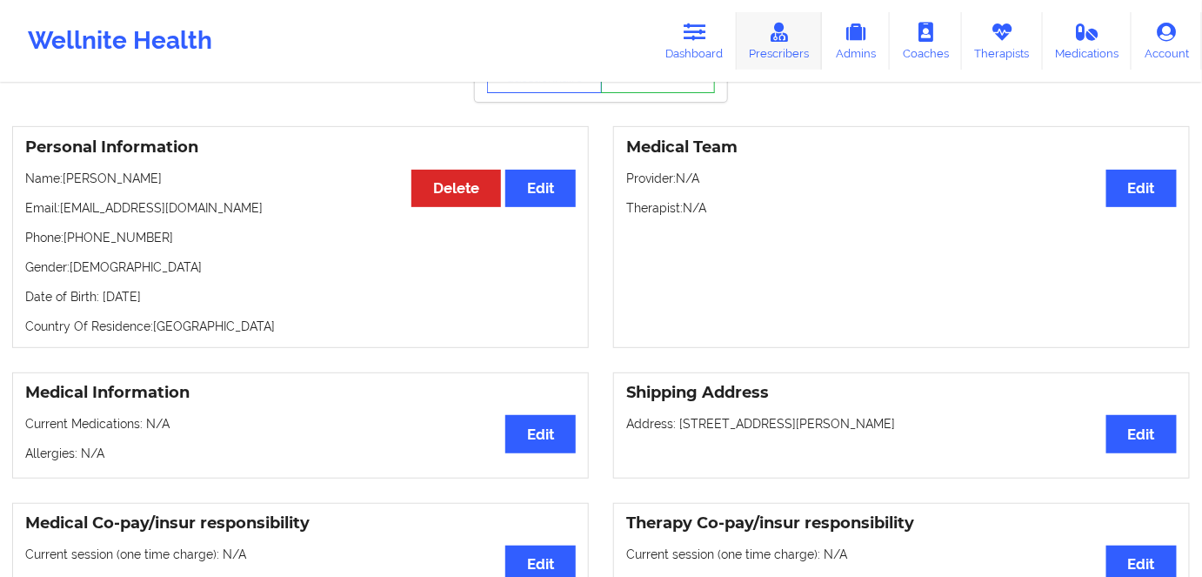
scroll to position [157, 0]
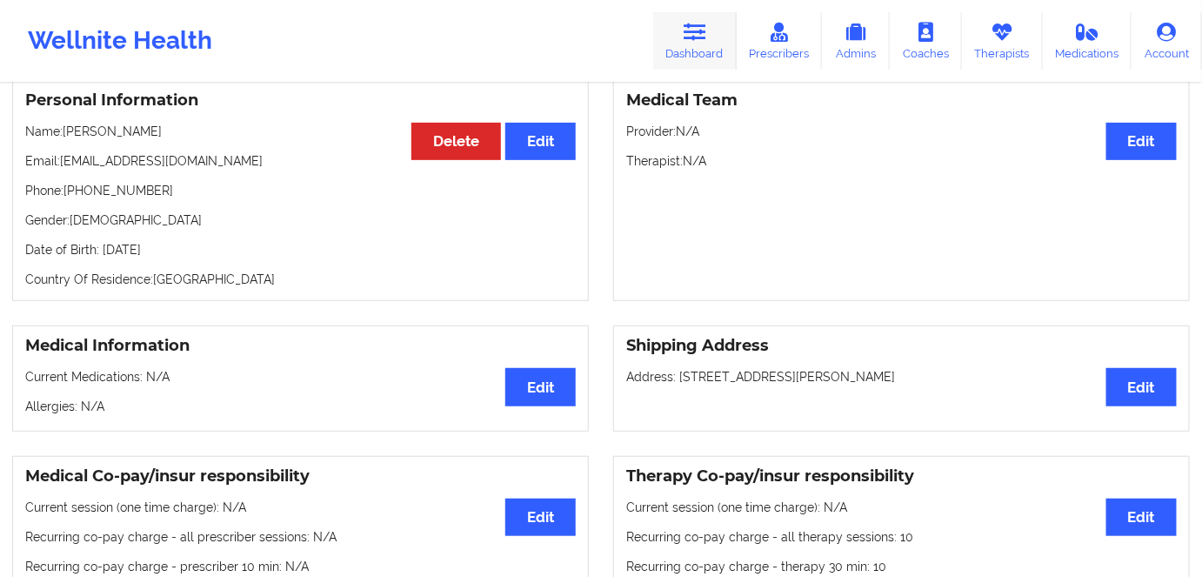
click at [698, 40] on icon at bounding box center [695, 32] width 23 height 19
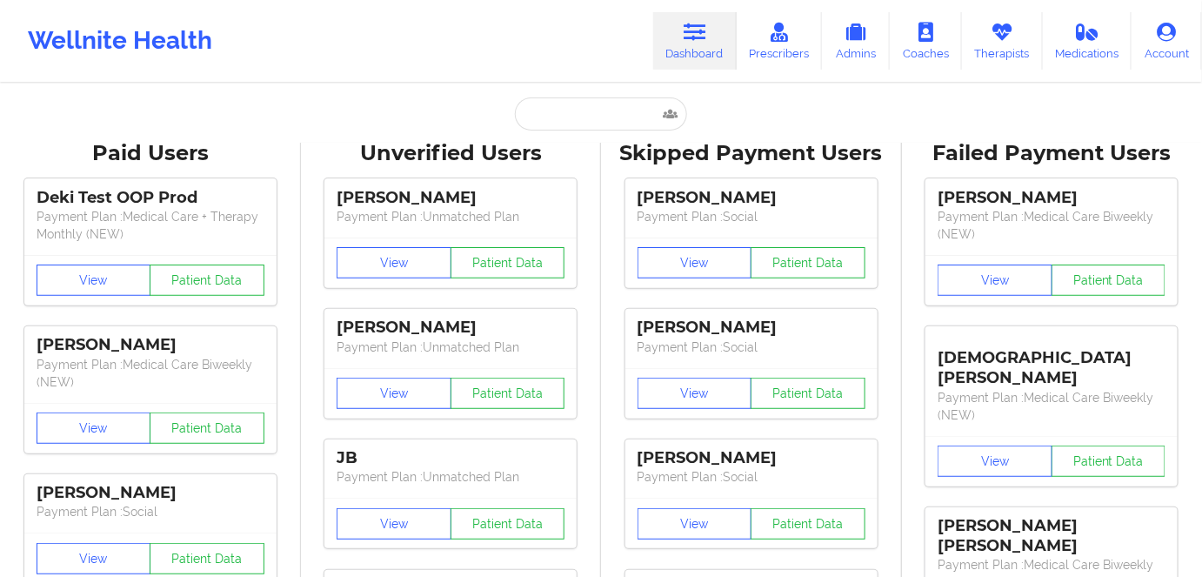
drag, startPoint x: 572, startPoint y: 96, endPoint x: 573, endPoint y: 111, distance: 15.7
click at [599, 122] on input "text" at bounding box center [601, 113] width 172 height 33
paste input "[PERSON_NAME]"
type input "[PERSON_NAME]"
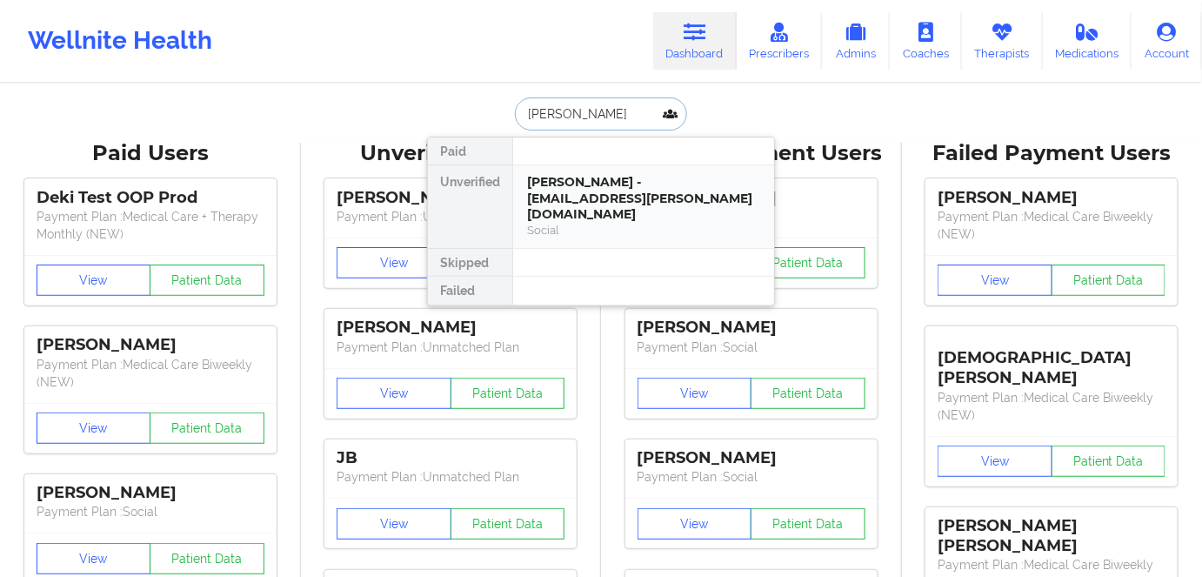
click at [661, 204] on div "[PERSON_NAME] - [EMAIL_ADDRESS][PERSON_NAME][DOMAIN_NAME]" at bounding box center [643, 198] width 233 height 49
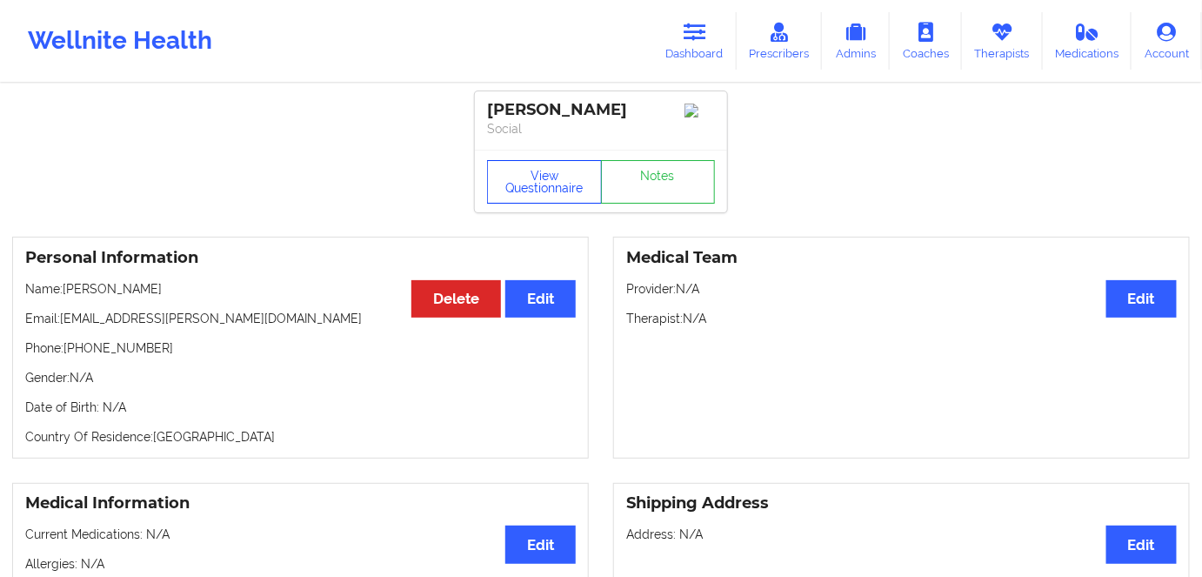
drag, startPoint x: 505, startPoint y: 194, endPoint x: 530, endPoint y: 197, distance: 24.5
click at [510, 195] on button "View Questionnaire" at bounding box center [544, 182] width 115 height 44
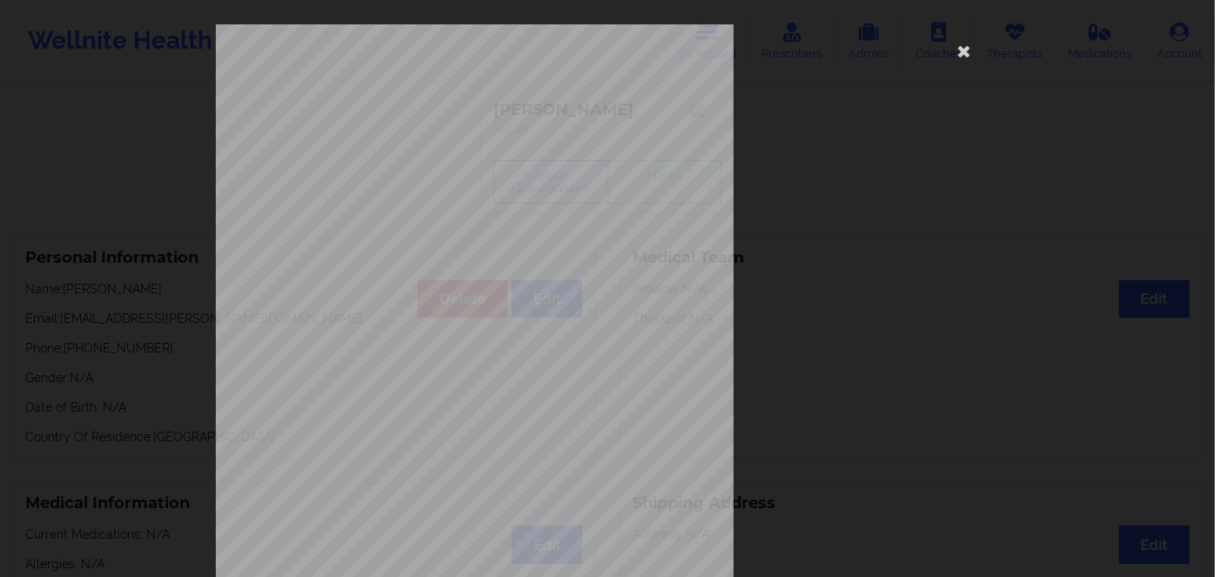
scroll to position [252, 0]
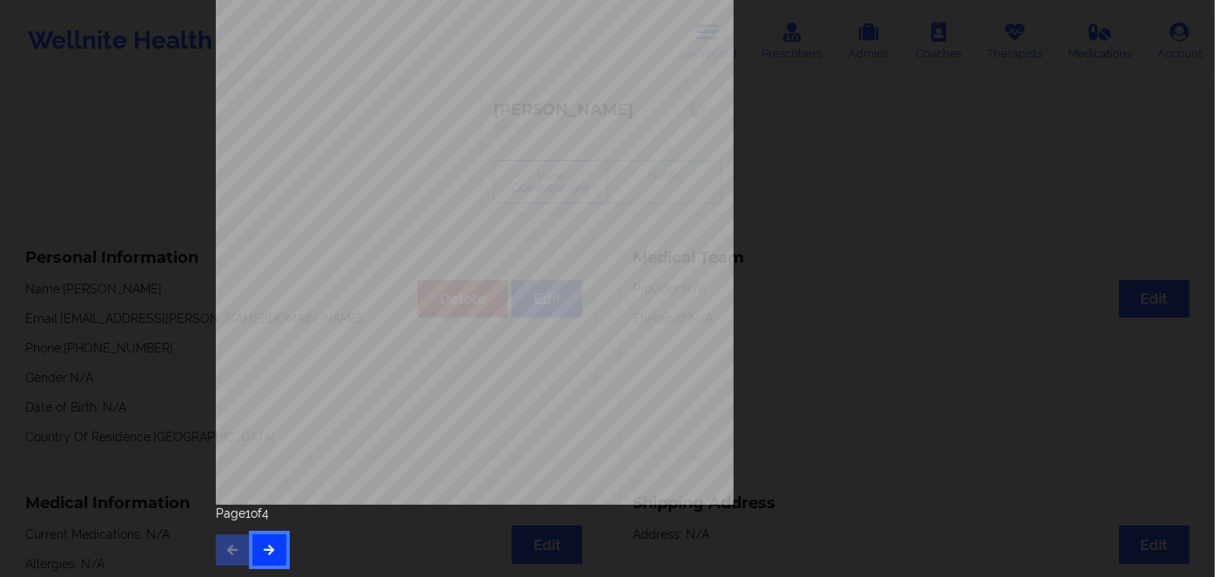
click at [269, 552] on icon "button" at bounding box center [269, 549] width 15 height 10
click at [261, 562] on button "button" at bounding box center [269, 549] width 34 height 31
click at [266, 541] on button "button" at bounding box center [269, 549] width 34 height 31
click at [237, 539] on button "button" at bounding box center [233, 549] width 34 height 31
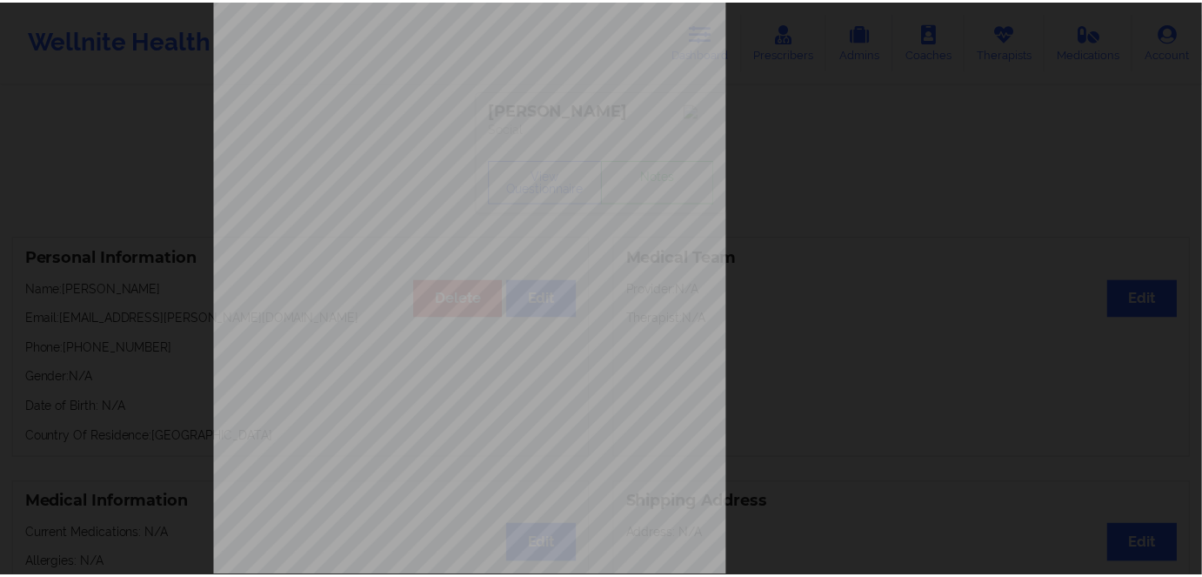
scroll to position [0, 0]
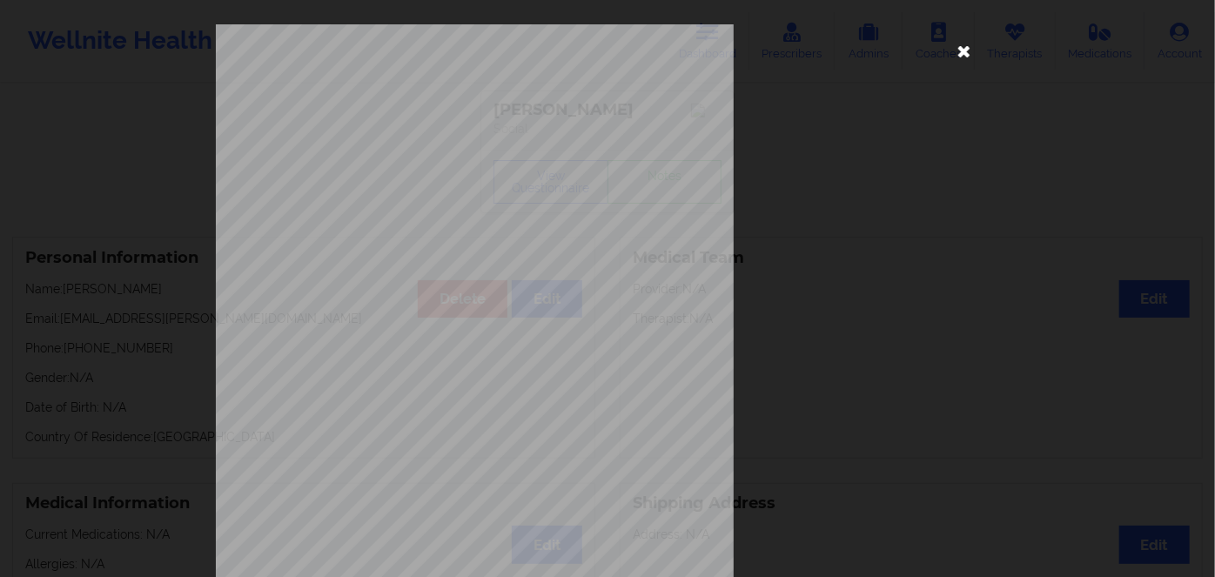
click at [954, 50] on icon at bounding box center [964, 51] width 28 height 28
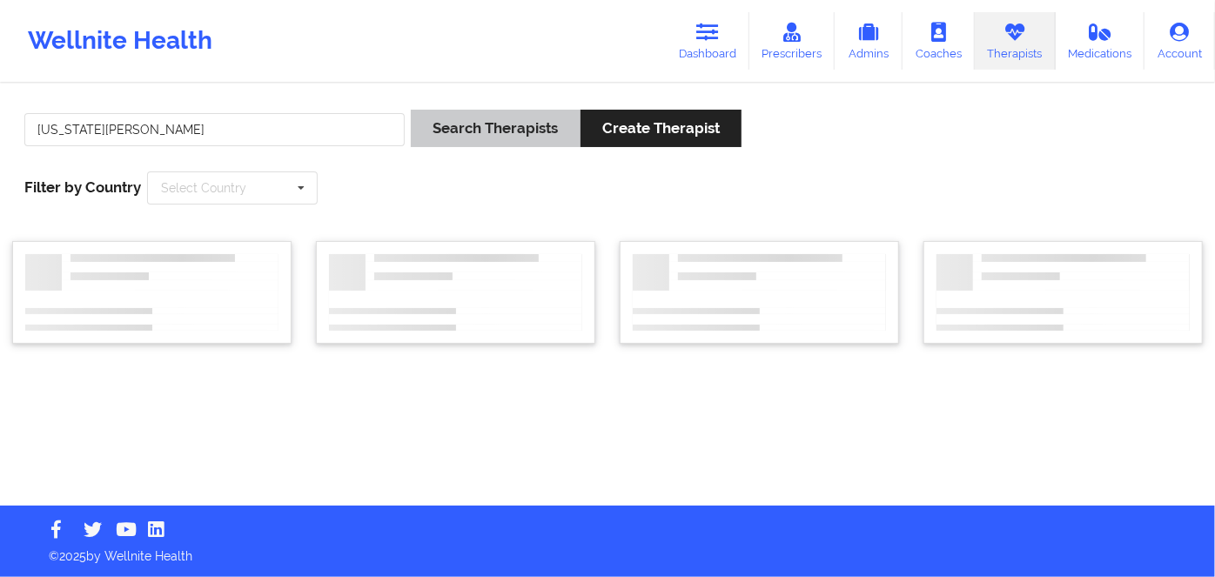
type input "VIRGINIA GIBALA"
click at [477, 125] on button "Search Therapists" at bounding box center [495, 128] width 169 height 37
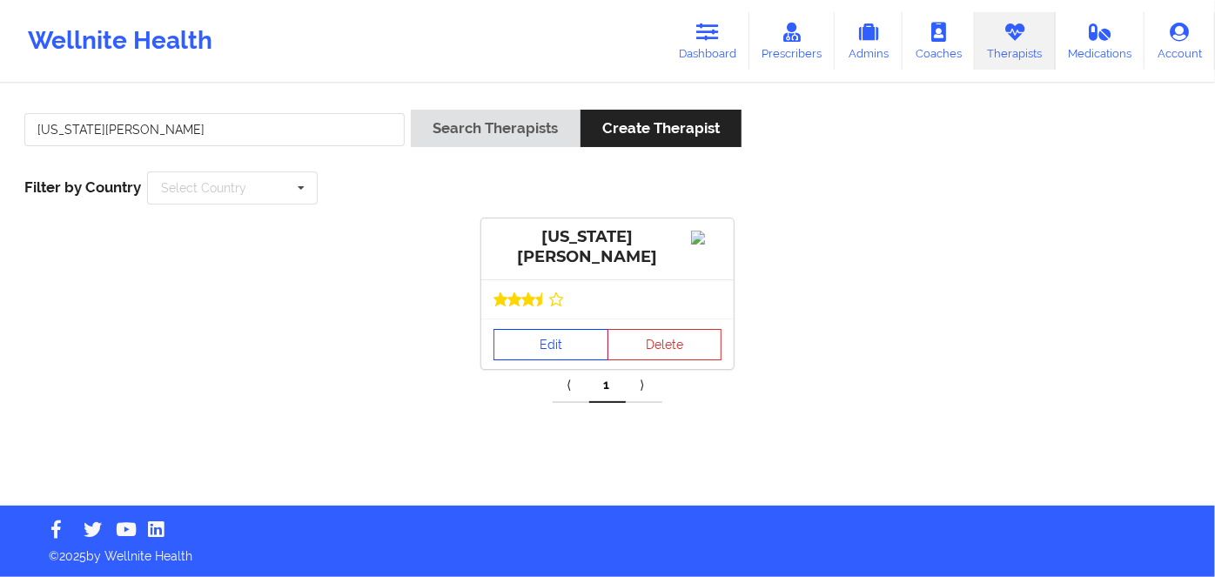
click at [546, 331] on link "Edit" at bounding box center [550, 344] width 115 height 31
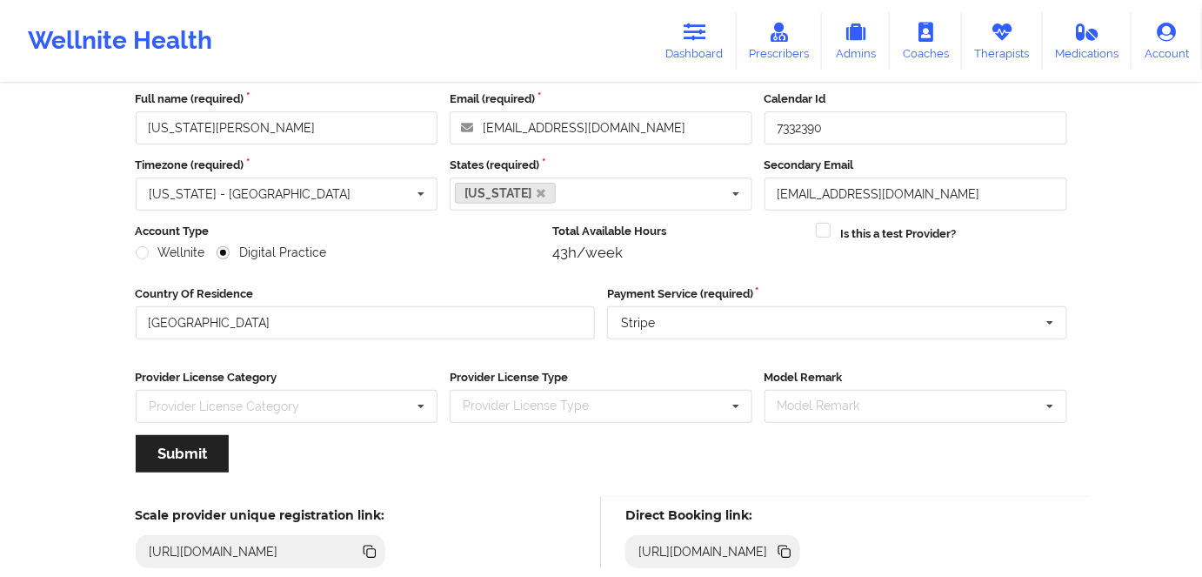
scroll to position [202, 0]
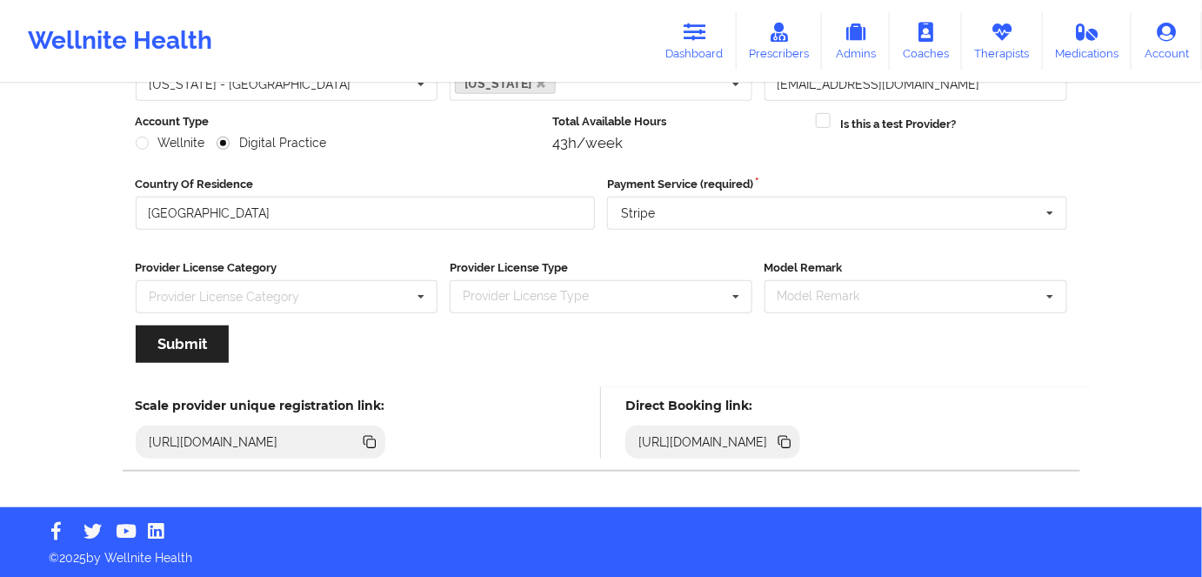
click at [791, 444] on icon at bounding box center [786, 443] width 9 height 9
click at [794, 437] on icon at bounding box center [784, 441] width 19 height 19
